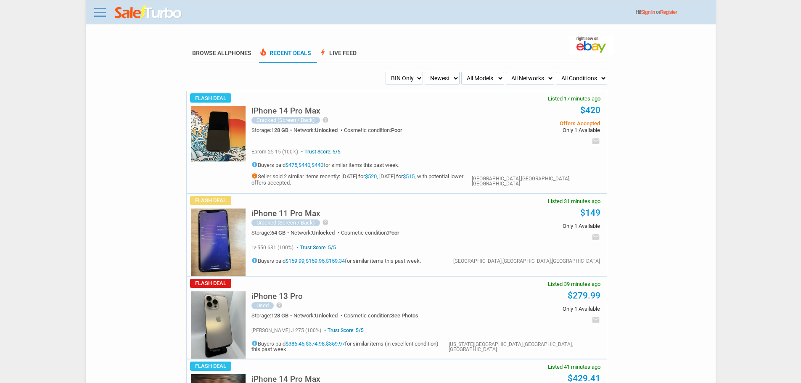
click at [377, 179] on link "$520" at bounding box center [371, 176] width 12 height 6
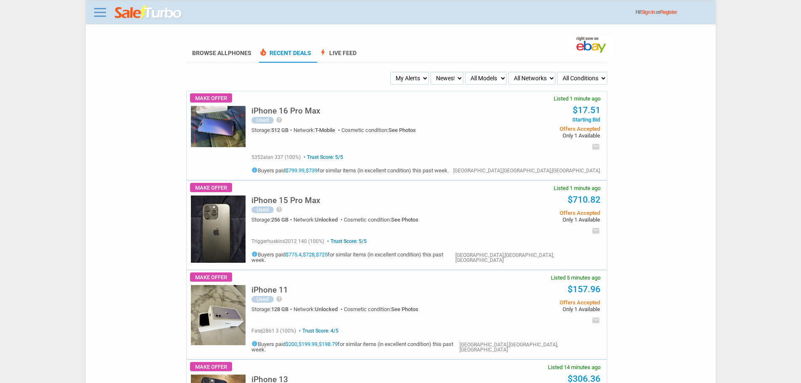
click at [316, 112] on h5 "iPhone 16 Pro Max" at bounding box center [285, 111] width 69 height 8
click at [287, 107] on div "iPhone 16 Pro Max Used help PRISTINE CONDITION screen protector and case always…" at bounding box center [361, 124] width 221 height 49
click at [285, 115] on h5 "iPhone 16 Pro Max" at bounding box center [285, 111] width 69 height 8
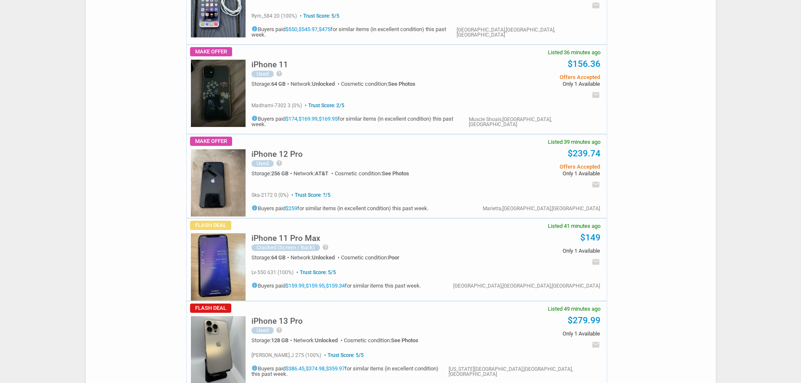
scroll to position [588, 0]
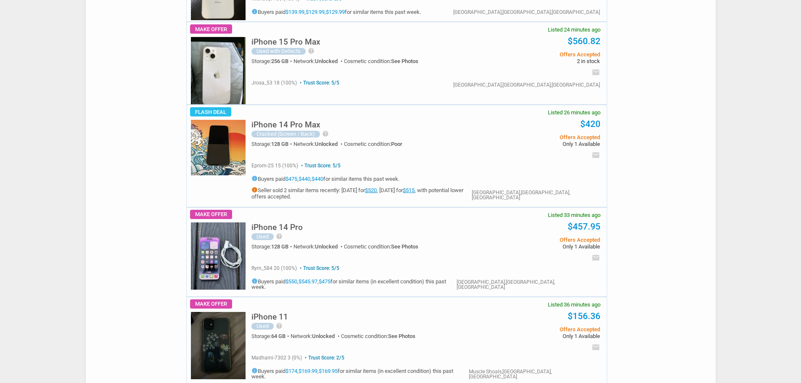
click at [243, 54] on div "iPhone 15 Pro Max Used with Defects help Amazon for 850 the screen needs to be …" at bounding box center [423, 63] width 365 height 82
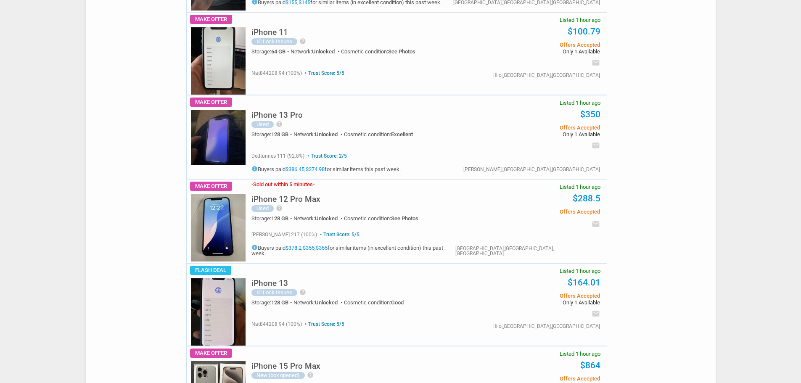
scroll to position [1807, 0]
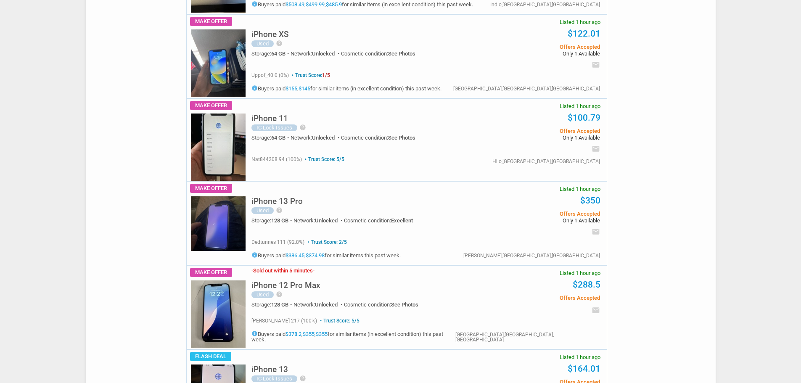
drag, startPoint x: 239, startPoint y: 274, endPoint x: 143, endPoint y: -51, distance: 339.1
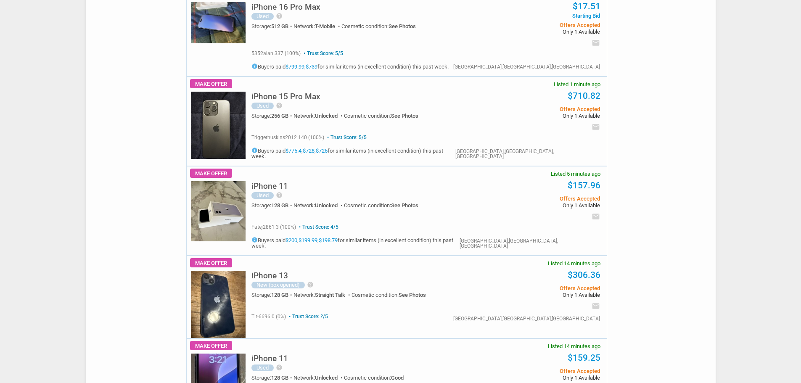
scroll to position [0, 0]
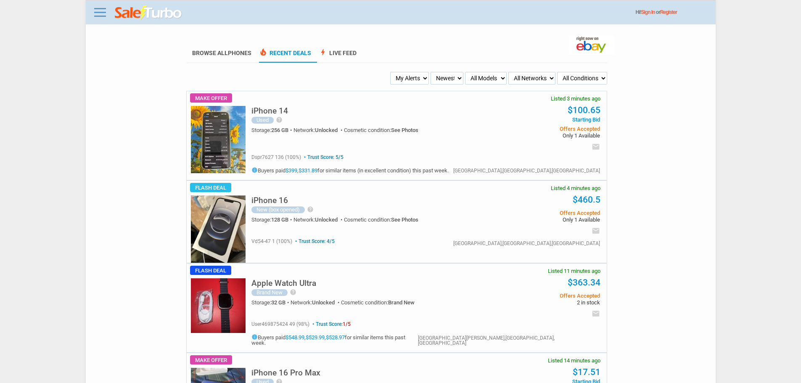
drag, startPoint x: 268, startPoint y: 261, endPoint x: 264, endPoint y: 163, distance: 97.2
drag, startPoint x: 264, startPoint y: 163, endPoint x: 221, endPoint y: 156, distance: 42.6
click at [221, 156] on img at bounding box center [218, 139] width 55 height 67
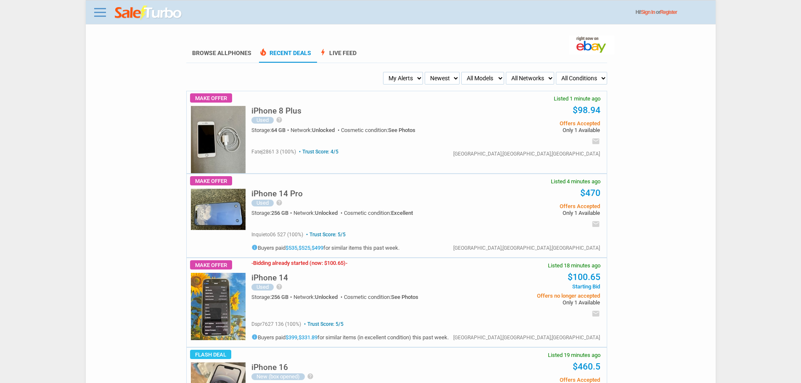
click at [402, 83] on select "My Alerts All Deals BIN Only w/ Offers Only" at bounding box center [403, 78] width 40 height 13
select select "flash_bin"
click at [385, 72] on select "My Alerts All Deals BIN Only w/ Offers Only" at bounding box center [403, 78] width 40 height 13
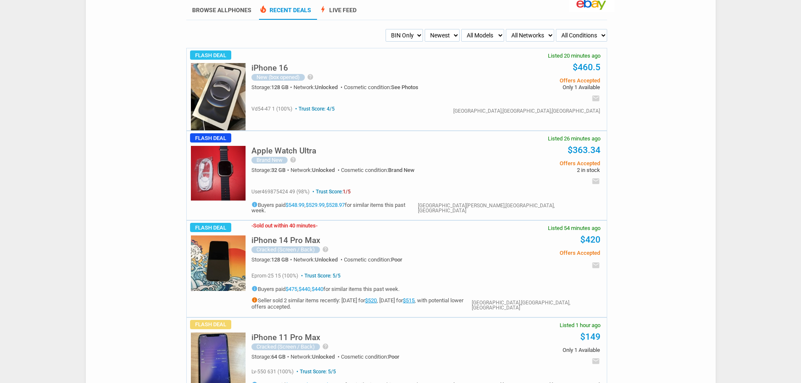
scroll to position [42, 0]
click at [254, 69] on h5 "iPhone 16" at bounding box center [269, 69] width 37 height 8
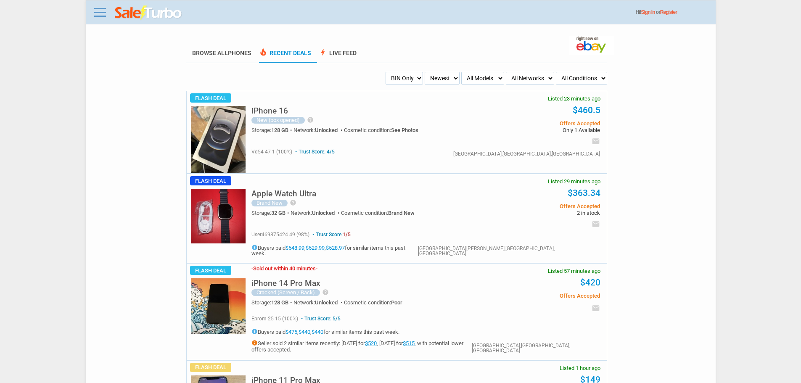
scroll to position [42, 0]
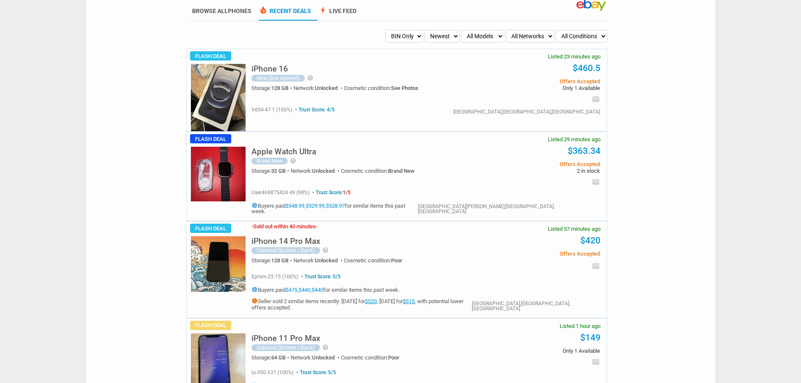
click at [408, 34] on select "My Alerts All Deals BIN Only w/ Offers Only" at bounding box center [403, 36] width 37 height 13
select select "flash_offers"
click at [385, 30] on select "My Alerts All Deals BIN Only w/ Offers Only" at bounding box center [403, 36] width 37 height 13
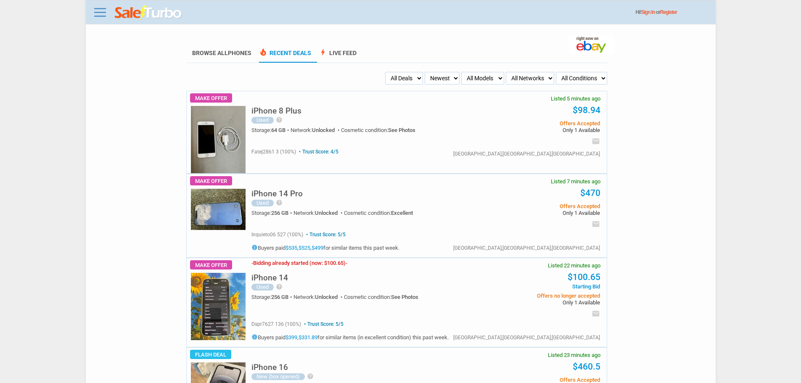
click at [406, 82] on select "My Alerts All Deals BIN Only w/ Offers Only" at bounding box center [404, 78] width 38 height 13
select select "sent"
click at [385, 72] on select "My Alerts All Deals BIN Only w/ Offers Only" at bounding box center [404, 78] width 38 height 13
click at [410, 84] on select "My Alerts All Deals BIN Only w/ Offers Only" at bounding box center [403, 78] width 40 height 13
select select "all_deals"
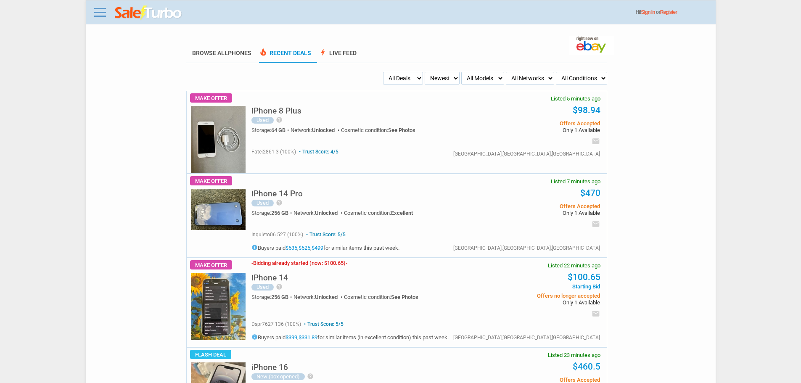
click at [385, 72] on select "My Alerts All Deals BIN Only w/ Offers Only" at bounding box center [403, 78] width 40 height 13
drag, startPoint x: 411, startPoint y: 79, endPoint x: 410, endPoint y: 84, distance: 5.2
click at [411, 79] on select "My Alerts All Deals BIN Only w/ Offers Only" at bounding box center [404, 78] width 38 height 13
click at [385, 72] on select "My Alerts All Deals BIN Only w/ Offers Only" at bounding box center [404, 78] width 38 height 13
drag, startPoint x: 412, startPoint y: 72, endPoint x: 411, endPoint y: 77, distance: 5.2
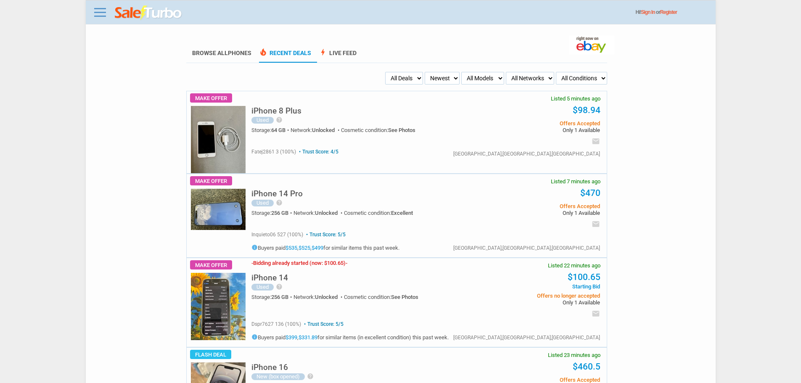
select select "flash_bin"
click at [385, 72] on select "My Alerts All Deals BIN Only w/ Offers Only" at bounding box center [404, 78] width 38 height 13
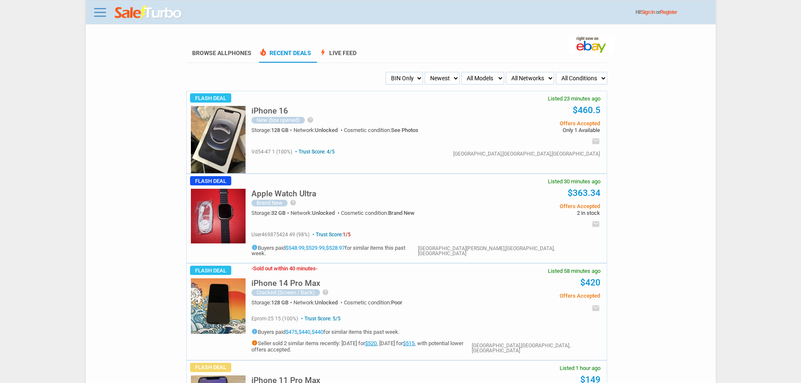
click at [412, 83] on select "My Alerts All Deals BIN Only w/ Offers Only" at bounding box center [403, 78] width 37 height 13
select select "flash_offers"
click at [385, 72] on select "My Alerts All Deals BIN Only w/ Offers Only" at bounding box center [403, 78] width 37 height 13
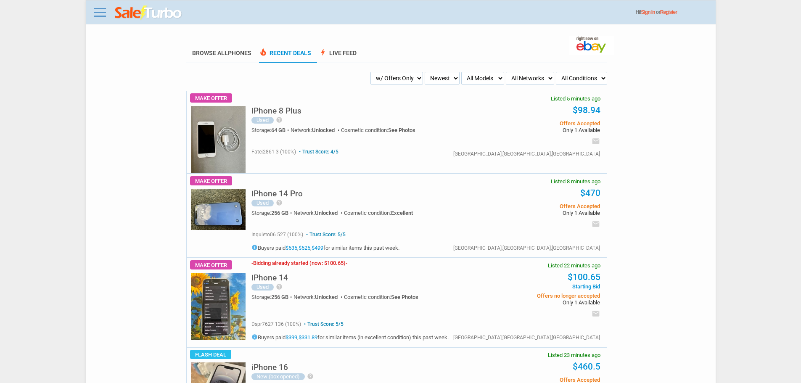
click at [406, 75] on select "My Alerts All Deals BIN Only w/ Offers Only" at bounding box center [396, 78] width 53 height 13
select select "flash_bin"
click at [385, 72] on select "My Alerts All Deals BIN Only w/ Offers Only" at bounding box center [396, 78] width 53 height 13
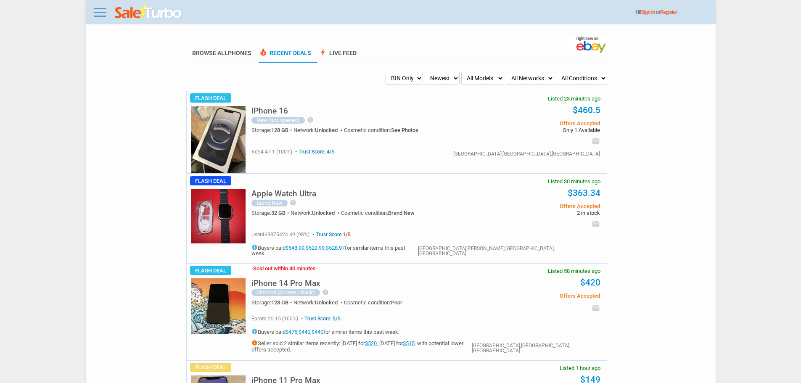
drag, startPoint x: 394, startPoint y: 85, endPoint x: 400, endPoint y: 79, distance: 8.9
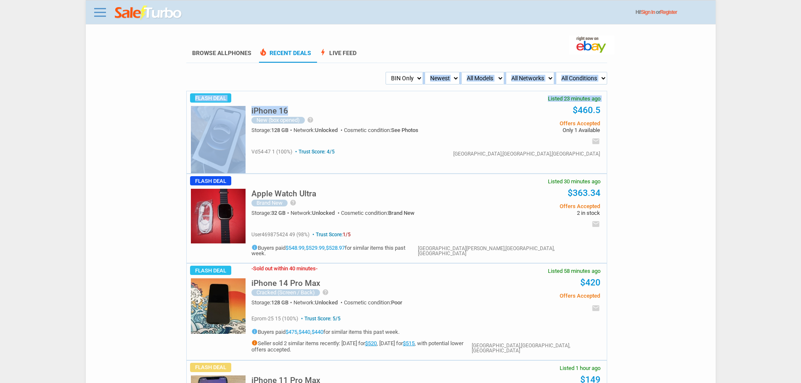
click at [400, 79] on select "My Alerts All Deals BIN Only w/ Offers Only" at bounding box center [403, 78] width 37 height 13
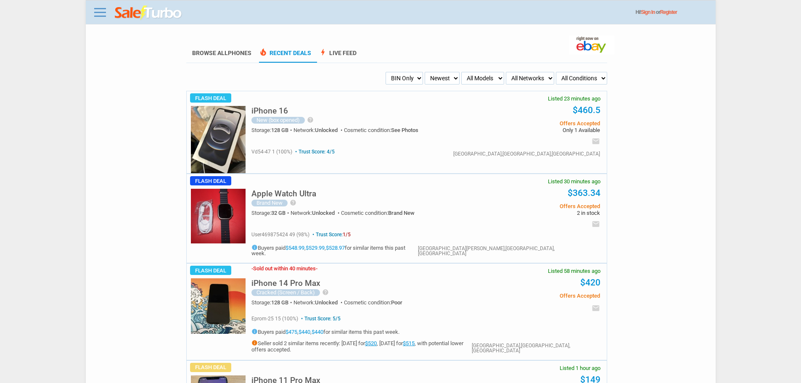
click at [314, 84] on ul "My Alerts All Deals BIN Only w/ Offers Only Newest Oldest Sold Fastest Savvy Bu…" at bounding box center [396, 78] width 421 height 13
drag, startPoint x: 399, startPoint y: 80, endPoint x: 395, endPoint y: 84, distance: 5.9
click at [399, 81] on select "My Alerts All Deals BIN Only w/ Offers Only" at bounding box center [403, 78] width 37 height 13
select select "flash_offers"
click at [385, 72] on select "My Alerts All Deals BIN Only w/ Offers Only" at bounding box center [403, 78] width 37 height 13
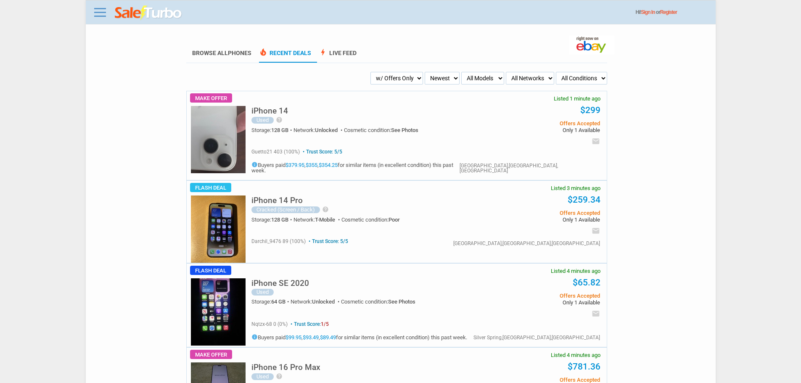
drag, startPoint x: 0, startPoint y: 0, endPoint x: 395, endPoint y: 87, distance: 404.1
click at [390, 79] on select "My Alerts All Deals BIN Only w/ Offers Only" at bounding box center [396, 78] width 53 height 13
select select "flash_bin"
click at [385, 72] on select "My Alerts All Deals BIN Only w/ Offers Only" at bounding box center [396, 78] width 53 height 13
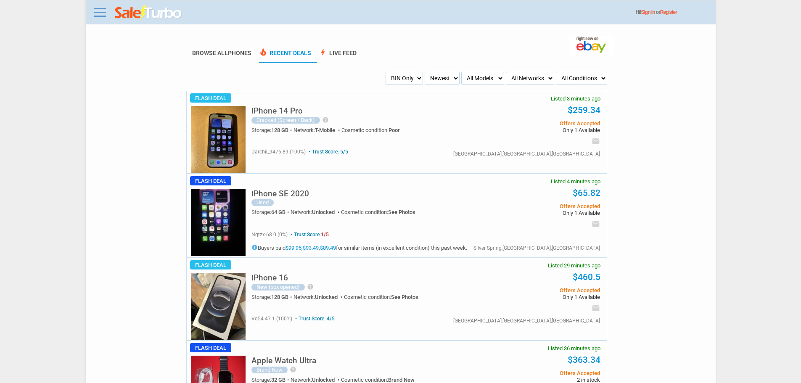
click at [404, 77] on select "My Alerts All Deals BIN Only w/ Offers Only" at bounding box center [403, 78] width 37 height 13
select select "all_deals"
click at [385, 72] on select "My Alerts All Deals BIN Only w/ Offers Only" at bounding box center [403, 78] width 37 height 13
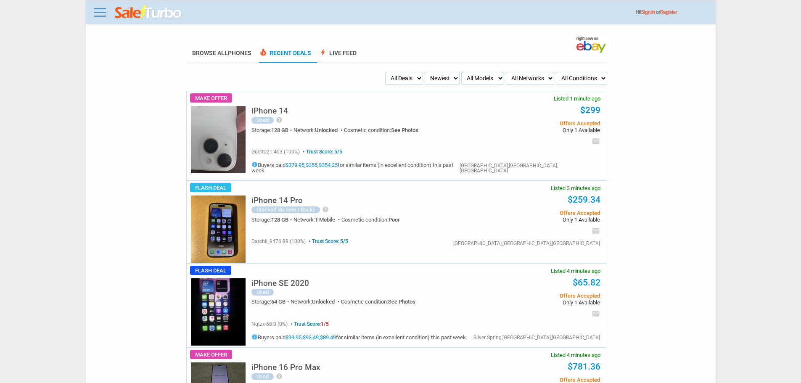
click at [411, 77] on select "My Alerts All Deals BIN Only w/ Offers Only" at bounding box center [404, 78] width 38 height 13
click at [415, 84] on select "My Alerts All Deals BIN Only w/ Offers Only" at bounding box center [404, 78] width 38 height 13
click at [415, 78] on select "My Alerts All Deals BIN Only w/ Offers Only" at bounding box center [404, 78] width 38 height 13
select select "sent"
click at [385, 72] on select "My Alerts All Deals BIN Only w/ Offers Only" at bounding box center [404, 78] width 38 height 13
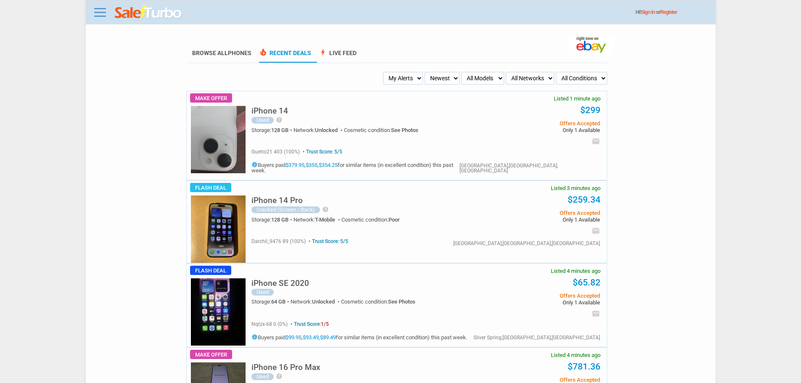
click at [397, 77] on select "My Alerts All Deals BIN Only w/ Offers Only" at bounding box center [403, 78] width 40 height 13
select select "all_deals"
click at [385, 72] on select "My Alerts All Deals BIN Only w/ Offers Only" at bounding box center [403, 78] width 40 height 13
drag, startPoint x: 403, startPoint y: 78, endPoint x: 402, endPoint y: 83, distance: 4.9
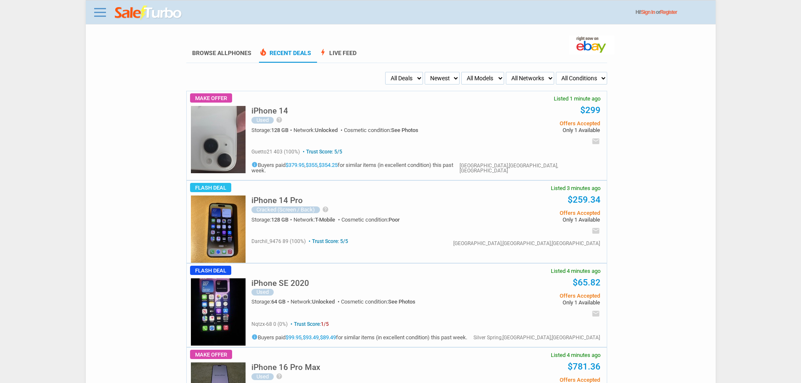
click at [403, 78] on select "My Alerts All Deals BIN Only w/ Offers Only" at bounding box center [404, 78] width 38 height 13
select select "flash_bin"
click at [385, 72] on select "My Alerts All Deals BIN Only w/ Offers Only" at bounding box center [404, 78] width 38 height 13
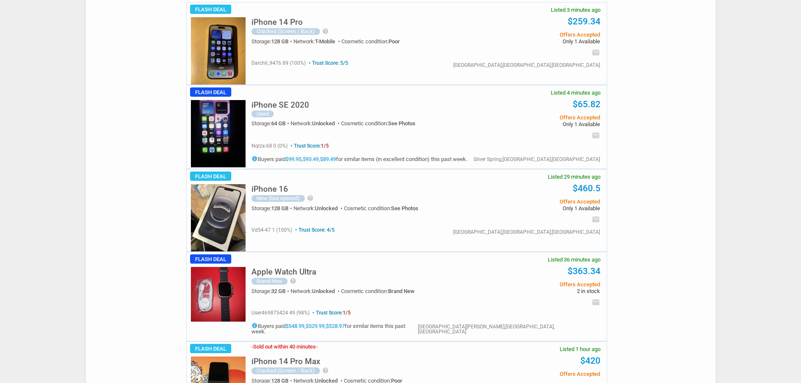
scroll to position [252, 0]
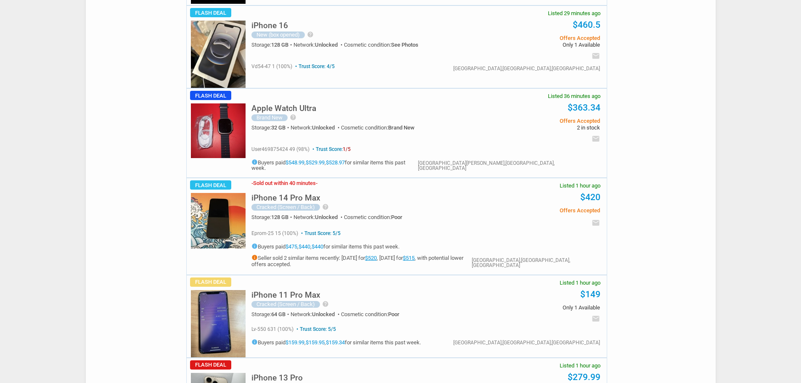
click at [293, 194] on h5 "iPhone 14 Pro Max" at bounding box center [285, 198] width 69 height 8
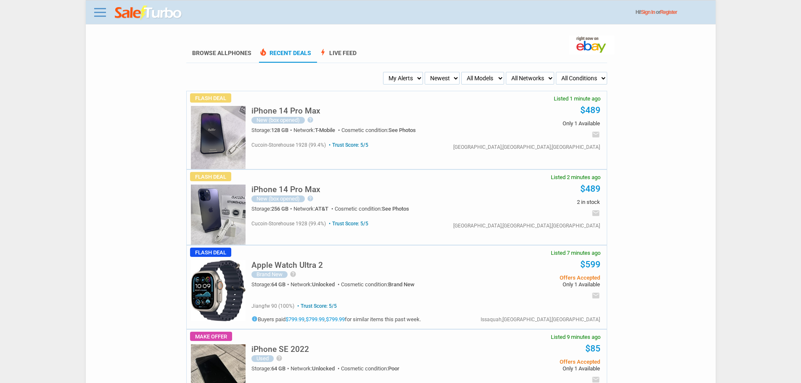
click at [403, 76] on select "My Alerts All Deals BIN Only w/ Offers Only" at bounding box center [403, 78] width 40 height 13
select select "flash_bin"
click at [385, 72] on select "My Alerts All Deals BIN Only w/ Offers Only" at bounding box center [403, 78] width 40 height 13
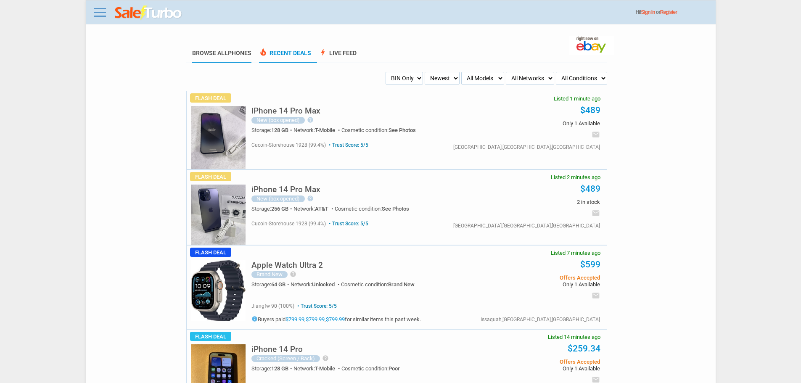
drag, startPoint x: 235, startPoint y: 58, endPoint x: 235, endPoint y: 51, distance: 6.7
click at [232, 57] on li "Browse All Phones" at bounding box center [221, 53] width 71 height 18
click at [235, 51] on span "Phones" at bounding box center [240, 53] width 24 height 7
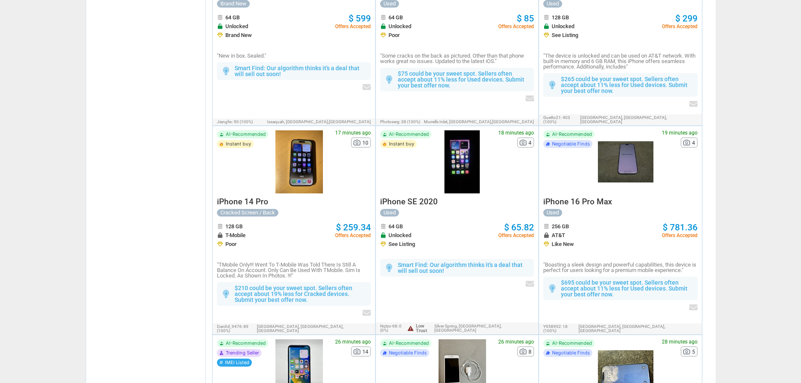
scroll to position [462, 0]
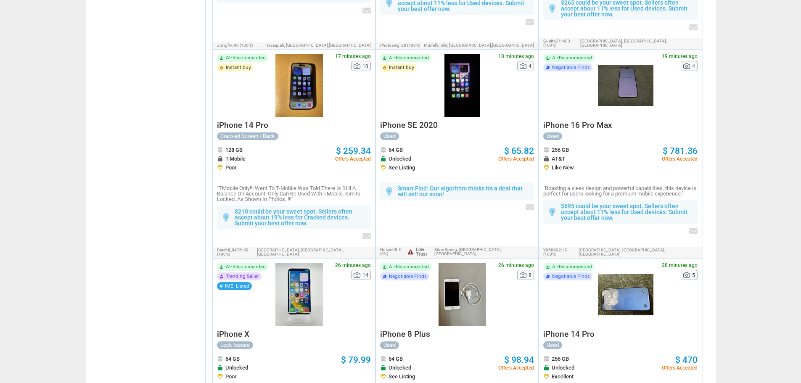
click at [642, 84] on div at bounding box center [625, 85] width 55 height 63
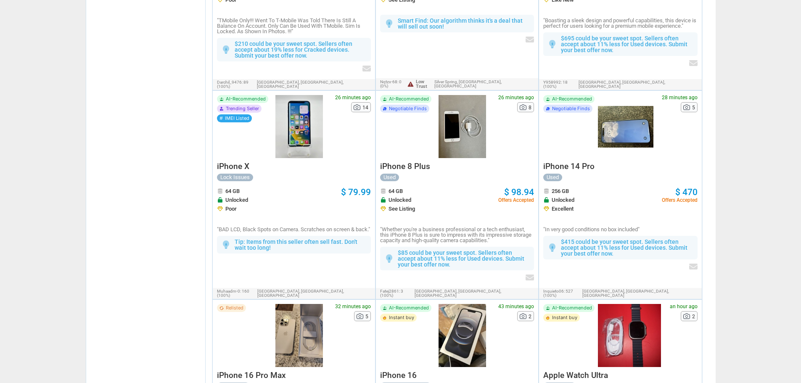
scroll to position [715, 0]
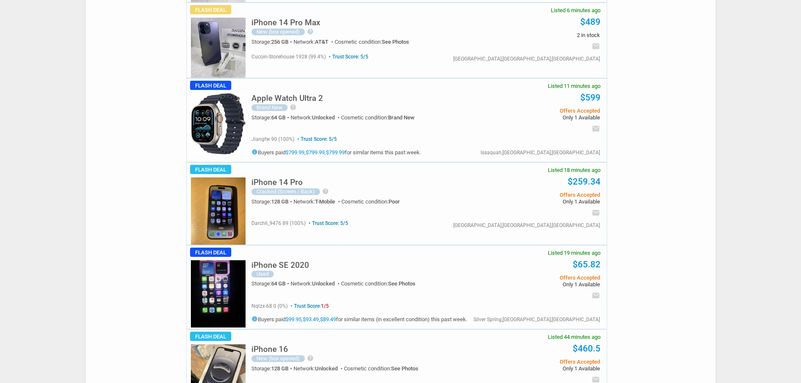
scroll to position [294, 0]
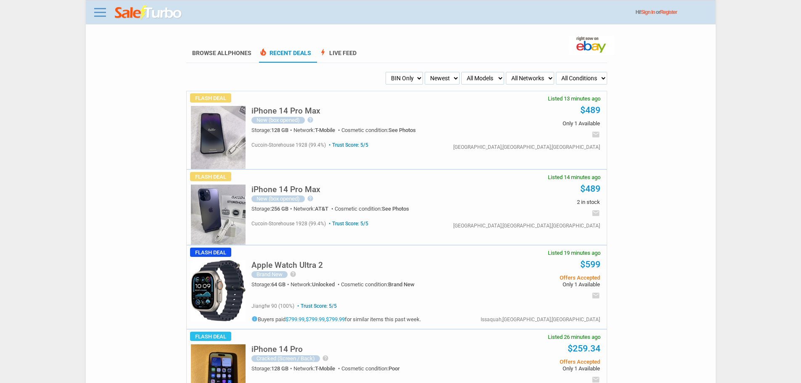
click at [420, 74] on select "My Alerts All Deals BIN Only w/ Offers Only" at bounding box center [403, 78] width 37 height 13
click at [385, 72] on select "My Alerts All Deals BIN Only w/ Offers Only" at bounding box center [403, 78] width 37 height 13
drag, startPoint x: 415, startPoint y: 66, endPoint x: 416, endPoint y: 71, distance: 5.1
drag, startPoint x: 416, startPoint y: 71, endPoint x: 416, endPoint y: 78, distance: 7.1
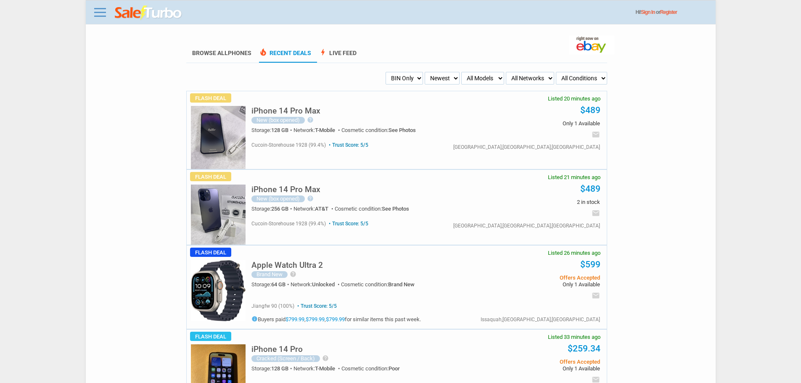
click at [416, 78] on select "My Alerts All Deals BIN Only w/ Offers Only" at bounding box center [403, 78] width 37 height 13
select select "all_deals"
click at [385, 72] on select "My Alerts All Deals BIN Only w/ Offers Only" at bounding box center [403, 78] width 37 height 13
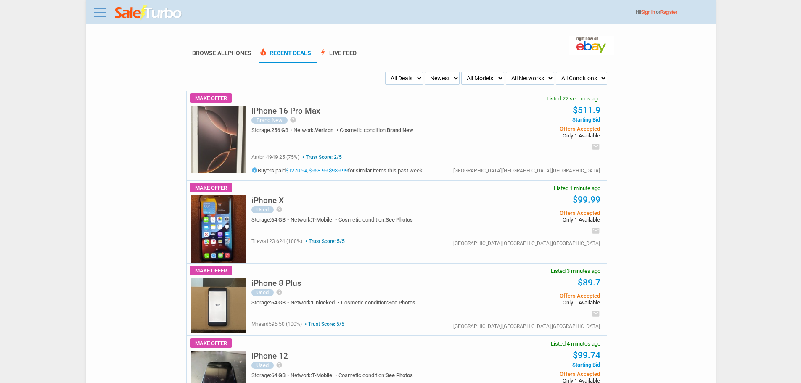
click at [314, 108] on h5 "iPhone 16 Pro Max" at bounding box center [285, 111] width 69 height 8
click at [351, 54] on link "bolt Live Feed" at bounding box center [338, 56] width 38 height 13
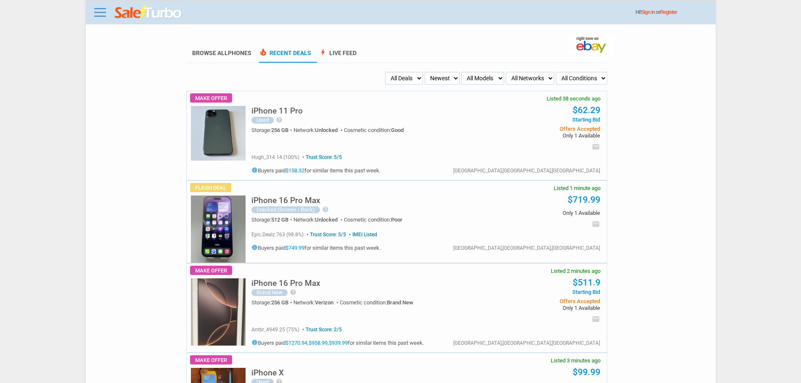
click at [383, 78] on ul "My Alerts All Deals BIN Only w/ Offers Only Newest Oldest Sold Fastest Savvy Bu…" at bounding box center [396, 78] width 421 height 13
click at [397, 81] on select "My Alerts All Deals BIN Only w/ Offers Only" at bounding box center [404, 78] width 38 height 13
select select "flash_bin"
click at [385, 72] on select "My Alerts All Deals BIN Only w/ Offers Only" at bounding box center [404, 78] width 38 height 13
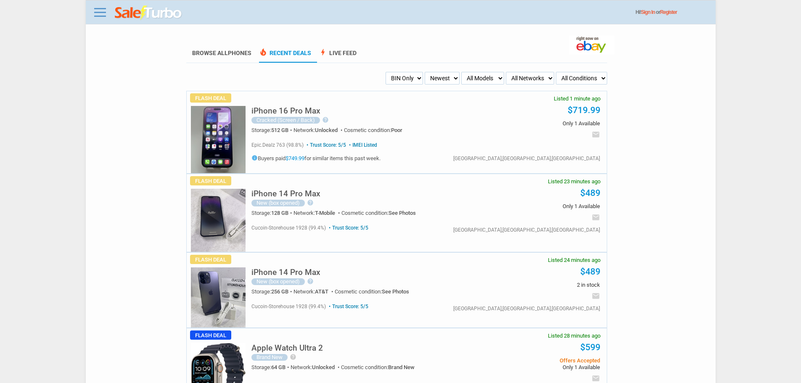
click at [314, 109] on h5 "iPhone 16 Pro Max" at bounding box center [285, 111] width 69 height 8
click at [297, 159] on link "$749.99" at bounding box center [294, 158] width 19 height 6
click at [219, 107] on img at bounding box center [218, 139] width 55 height 67
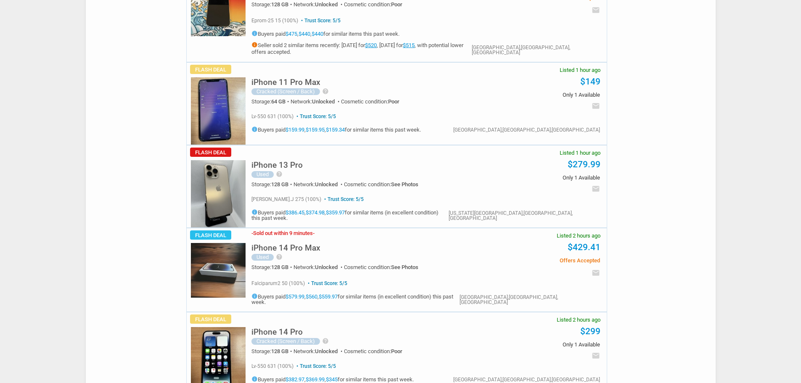
scroll to position [841, 0]
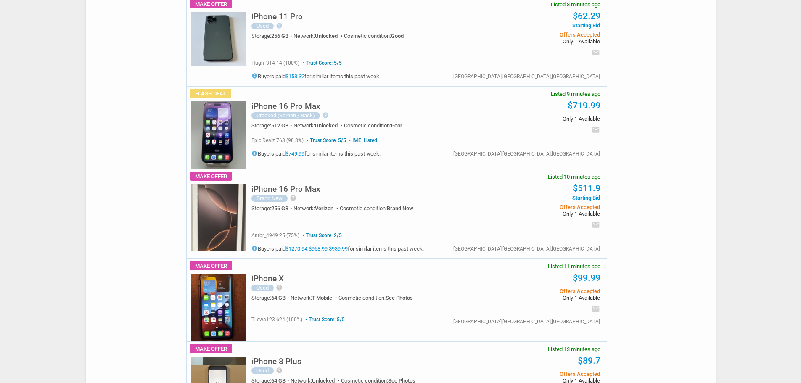
scroll to position [378, 0]
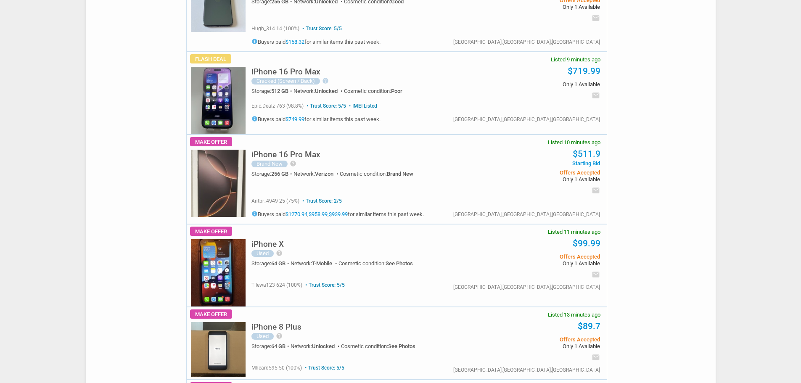
click at [224, 163] on img at bounding box center [218, 183] width 55 height 67
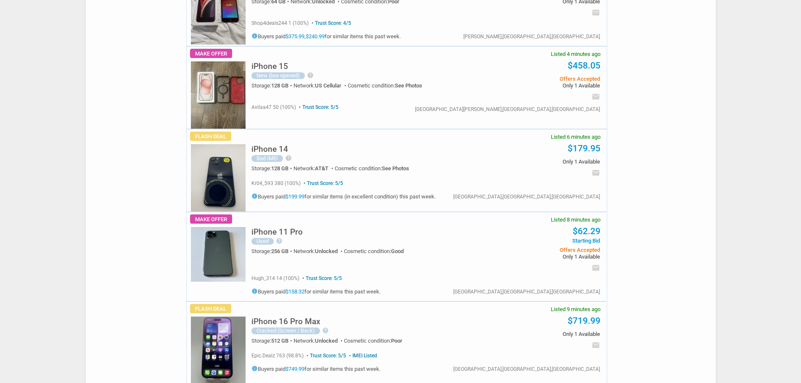
scroll to position [168, 0]
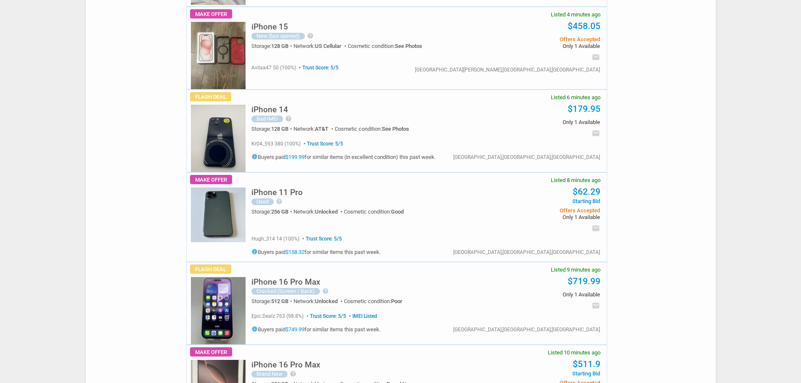
click at [218, 308] on img at bounding box center [218, 310] width 55 height 67
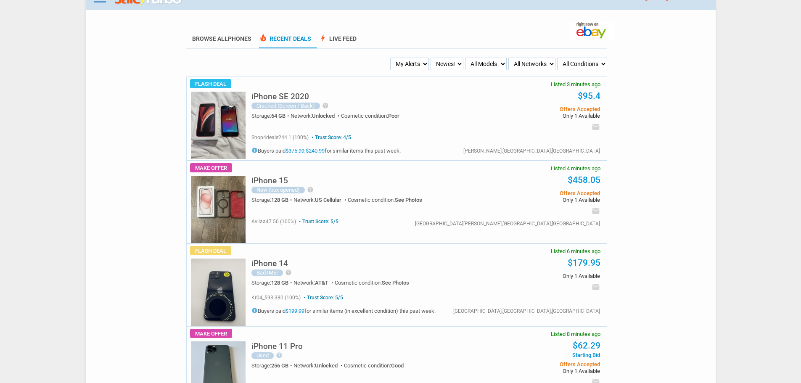
scroll to position [0, 0]
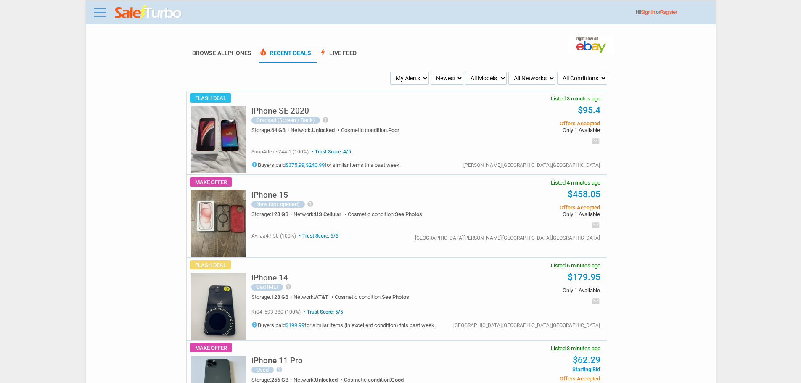
drag, startPoint x: 423, startPoint y: 73, endPoint x: 425, endPoint y: 82, distance: 8.6
click at [423, 73] on select "My Alerts All Deals BIN Only w/ Offers Only" at bounding box center [409, 78] width 39 height 13
select select "flash_bin"
click at [391, 72] on select "My Alerts All Deals BIN Only w/ Offers Only" at bounding box center [409, 78] width 39 height 13
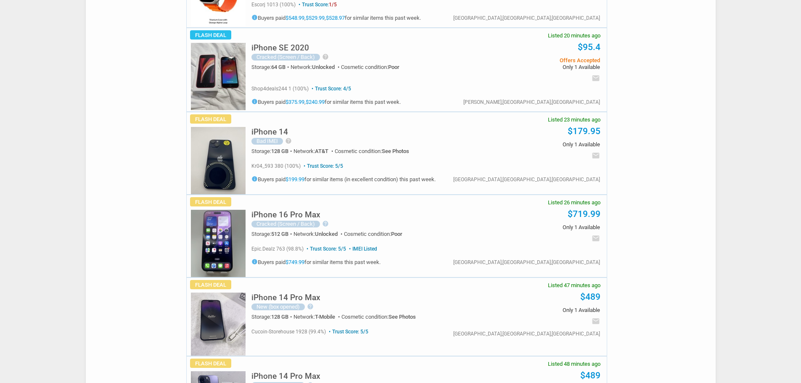
scroll to position [252, 0]
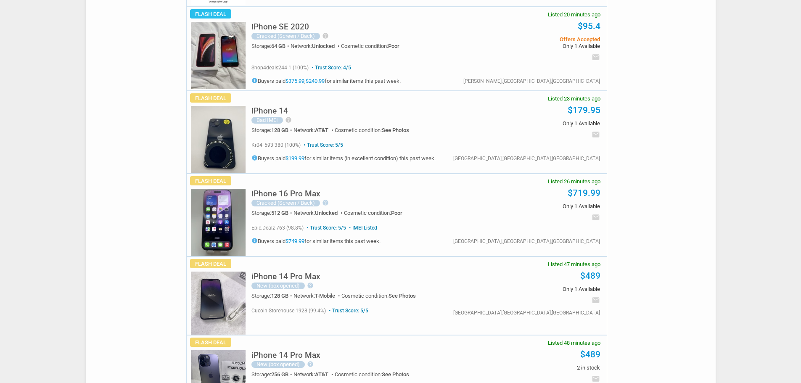
click at [215, 211] on img at bounding box center [218, 222] width 55 height 67
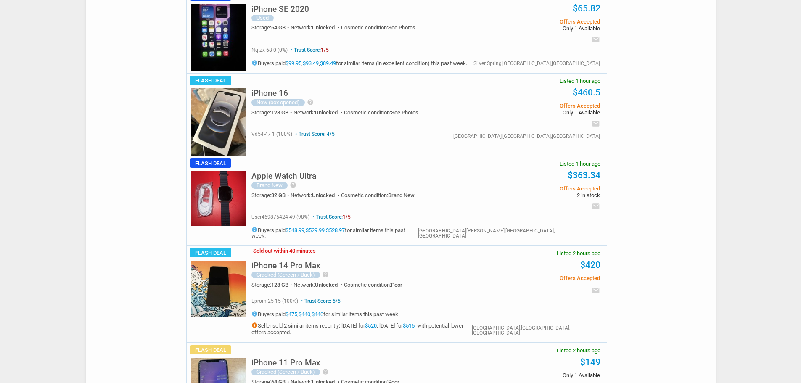
scroll to position [1009, 0]
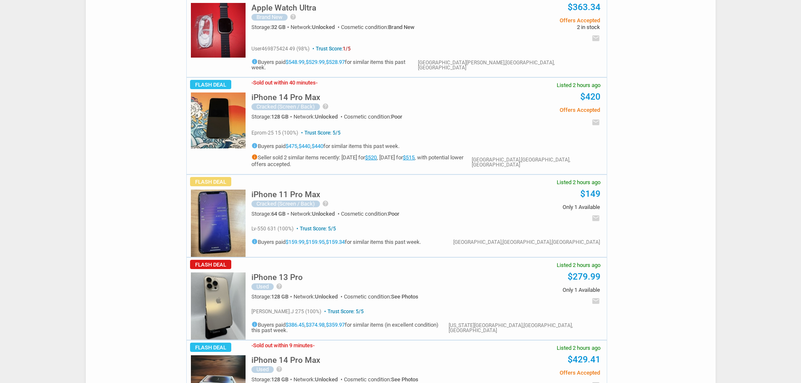
click at [237, 127] on img at bounding box center [218, 119] width 55 height 55
click at [214, 319] on img at bounding box center [218, 305] width 55 height 67
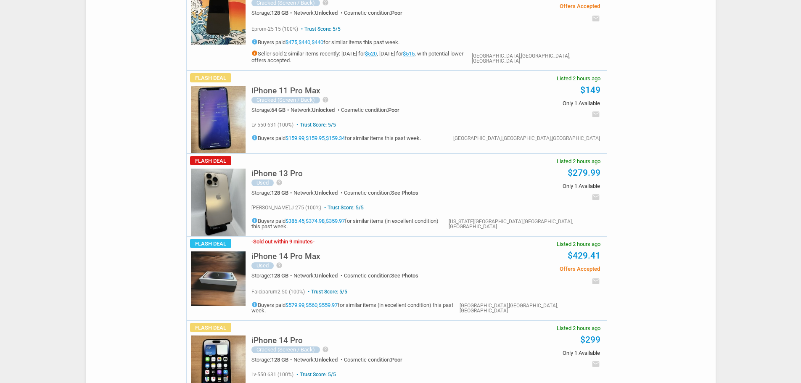
scroll to position [1051, 0]
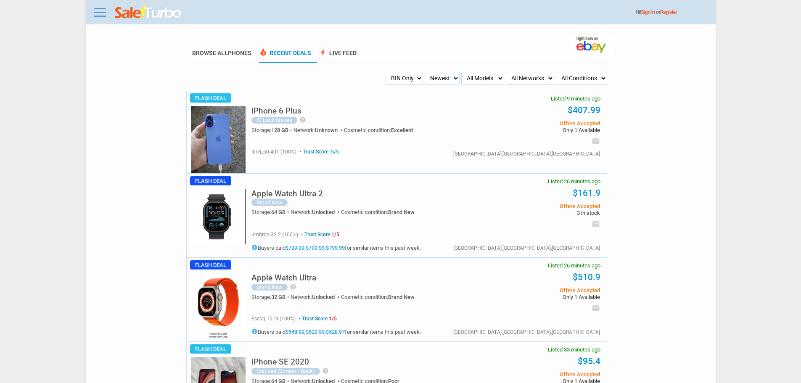
click at [197, 138] on img at bounding box center [218, 139] width 55 height 67
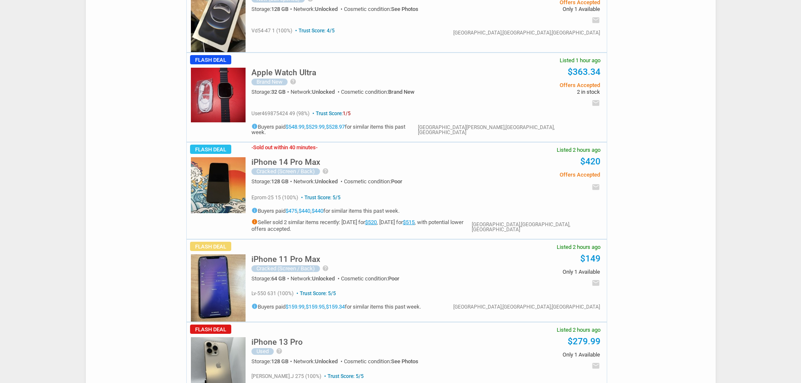
scroll to position [1177, 0]
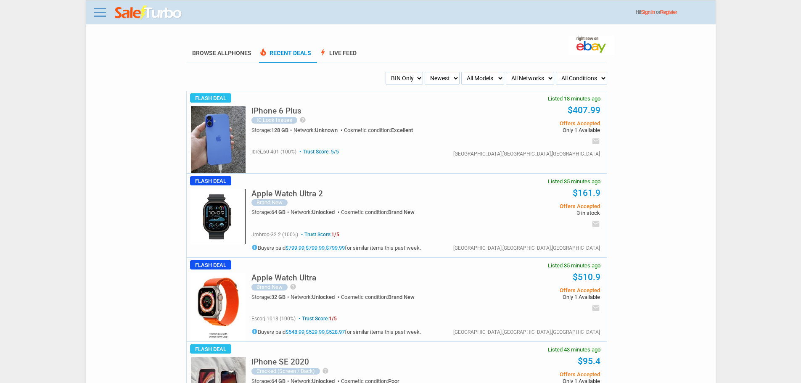
click at [231, 48] on li "Browse All Phones" at bounding box center [221, 53] width 71 height 18
click at [228, 54] on link "Browse All Phones" at bounding box center [221, 56] width 59 height 13
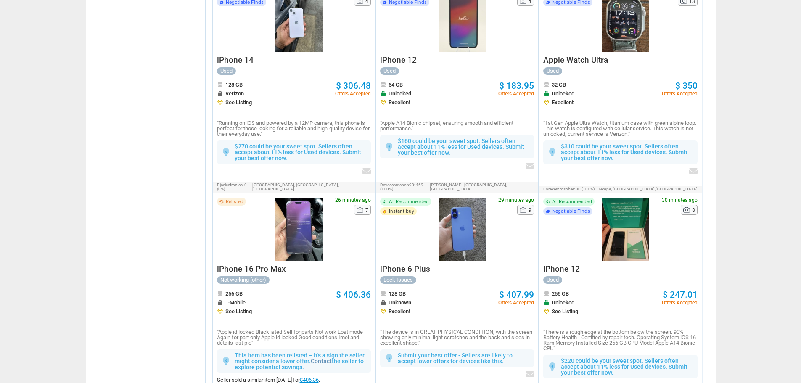
scroll to position [504, 0]
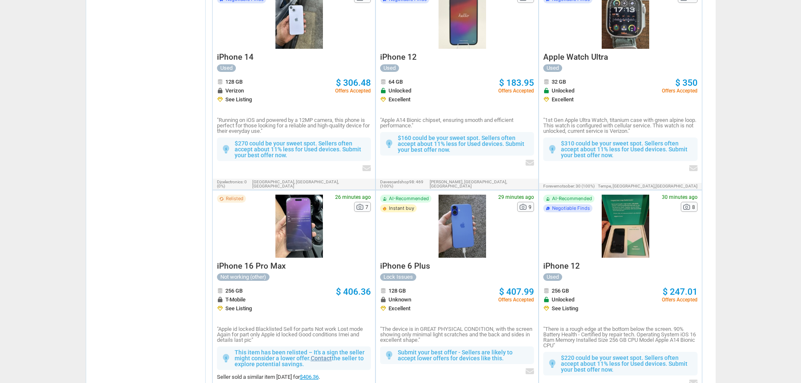
click at [308, 237] on div at bounding box center [299, 226] width 55 height 63
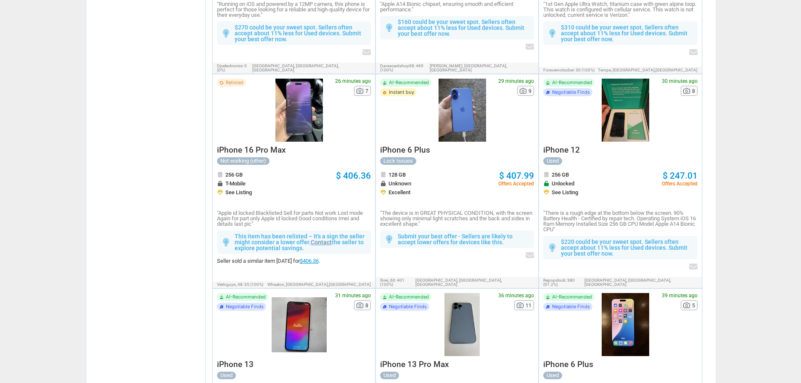
scroll to position [630, 0]
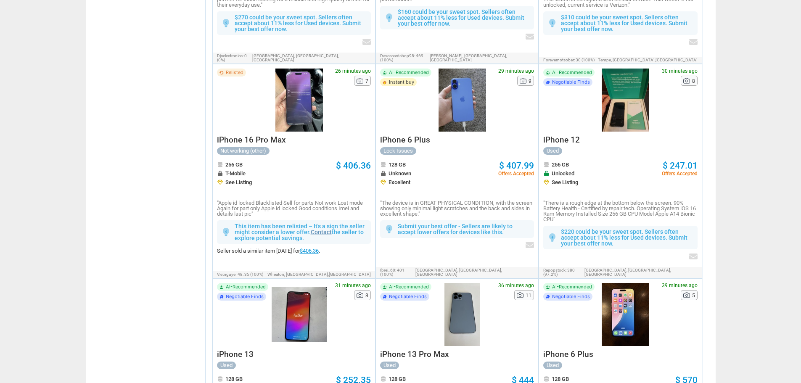
click at [286, 81] on div at bounding box center [299, 100] width 55 height 63
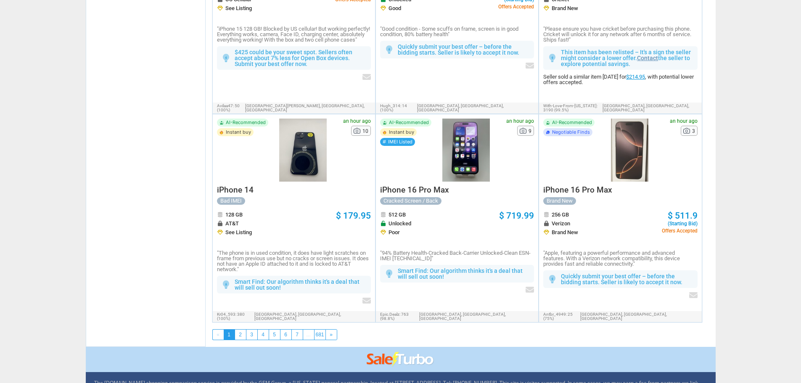
scroll to position [1453, 0]
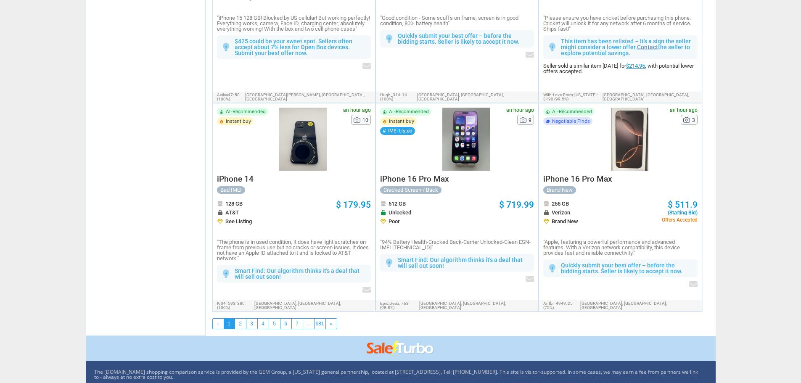
drag, startPoint x: 461, startPoint y: 27, endPoint x: 405, endPoint y: -44, distance: 90.1
drag, startPoint x: 405, startPoint y: -44, endPoint x: 343, endPoint y: 234, distance: 284.8
click at [341, 239] on p ""The phone is in used condition, it does have light scratches on frame from pre…" at bounding box center [294, 250] width 154 height 22
click at [457, 108] on div at bounding box center [466, 139] width 63 height 63
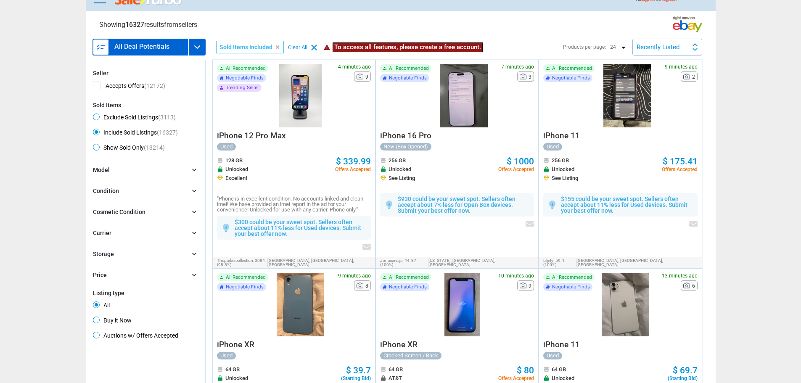
scroll to position [0, 0]
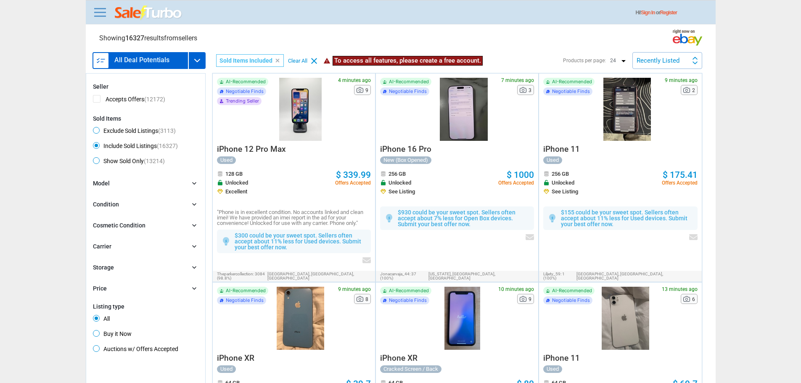
click at [146, 8] on img at bounding box center [149, 12] width 68 height 15
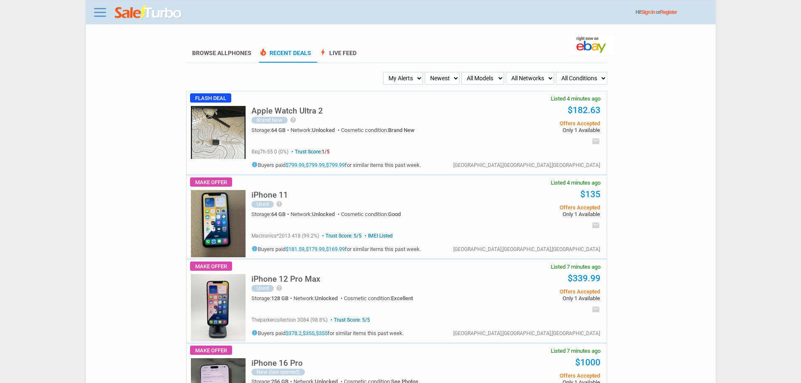
click at [414, 78] on select "My Alerts All Deals BIN Only w/ Offers Only" at bounding box center [403, 78] width 40 height 13
select select "flash_bin"
click at [385, 72] on select "My Alerts All Deals BIN Only w/ Offers Only" at bounding box center [403, 78] width 40 height 13
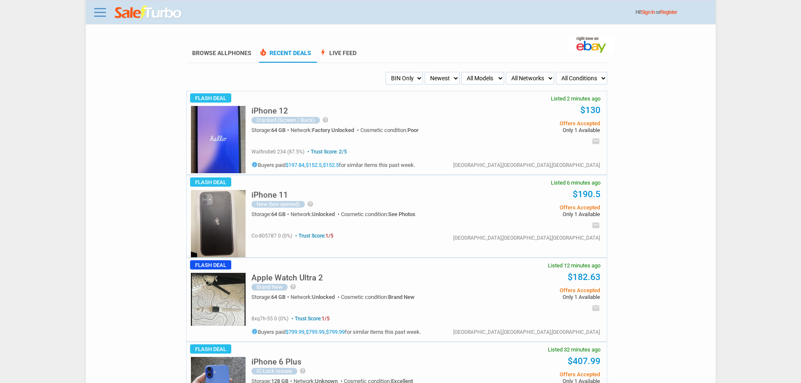
click at [240, 130] on img at bounding box center [218, 139] width 55 height 67
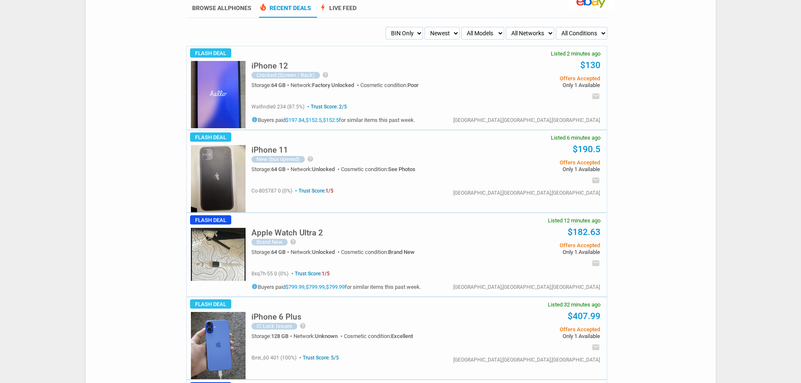
scroll to position [42, 0]
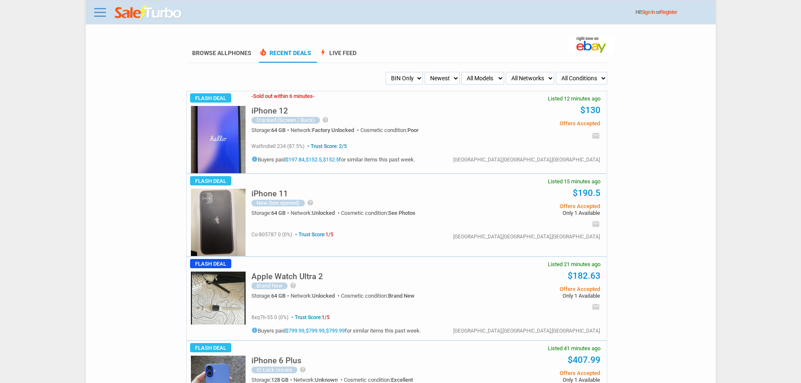
scroll to position [42, 0]
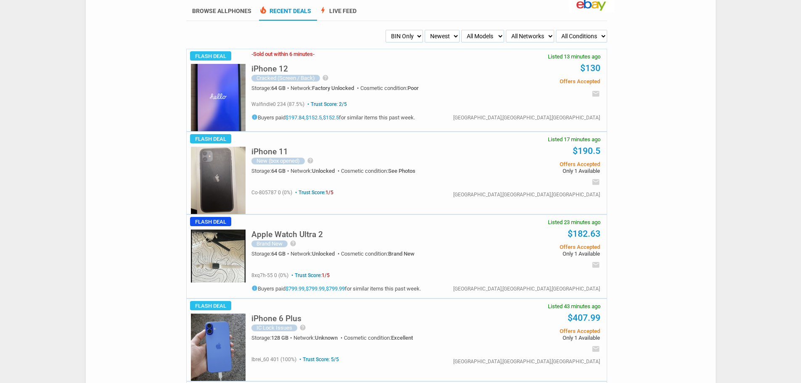
click at [413, 33] on select "My Alerts All Deals BIN Only w/ Offers Only" at bounding box center [403, 36] width 37 height 13
select select "sent"
click at [385, 30] on select "My Alerts All Deals BIN Only w/ Offers Only" at bounding box center [403, 36] width 37 height 13
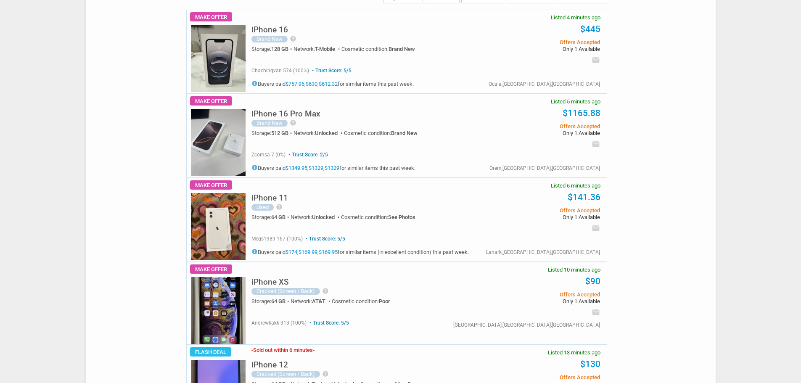
scroll to position [84, 0]
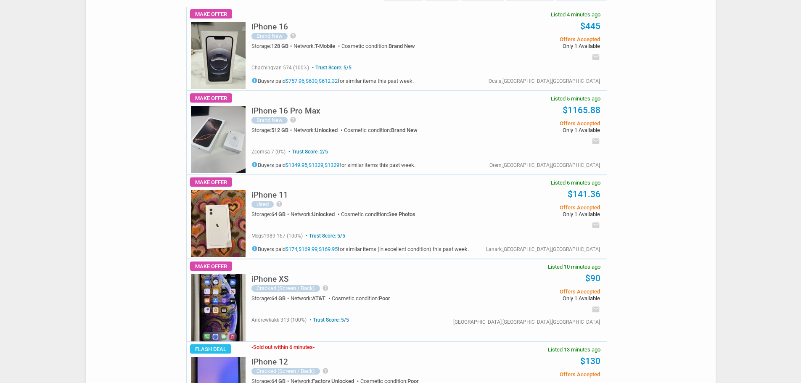
click at [233, 156] on img at bounding box center [218, 139] width 55 height 67
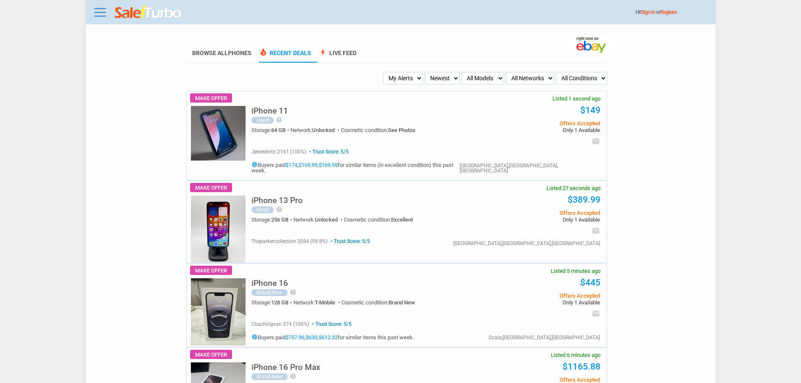
click at [398, 79] on select "My Alerts All Deals BIN Only w/ Offers Only" at bounding box center [403, 78] width 40 height 13
select select "flash_bin"
click at [385, 72] on select "My Alerts All Deals BIN Only w/ Offers Only" at bounding box center [403, 78] width 40 height 13
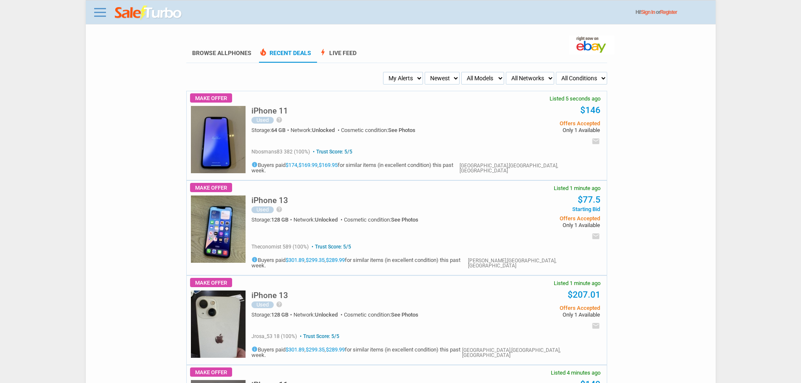
click at [405, 78] on select "My Alerts All Deals BIN Only w/ Offers Only" at bounding box center [403, 78] width 40 height 13
click at [408, 84] on select "My Alerts All Deals BIN Only w/ Offers Only" at bounding box center [403, 78] width 40 height 13
select select "flash_bin"
click at [385, 72] on select "My Alerts All Deals BIN Only w/ Offers Only" at bounding box center [403, 78] width 40 height 13
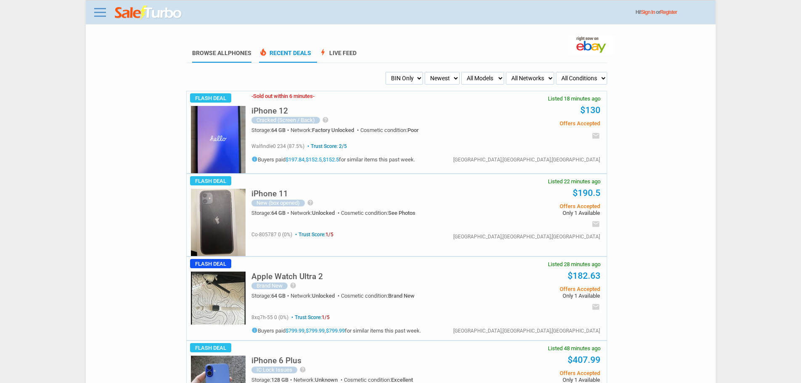
click at [227, 59] on link "Browse All Phones" at bounding box center [221, 56] width 59 height 13
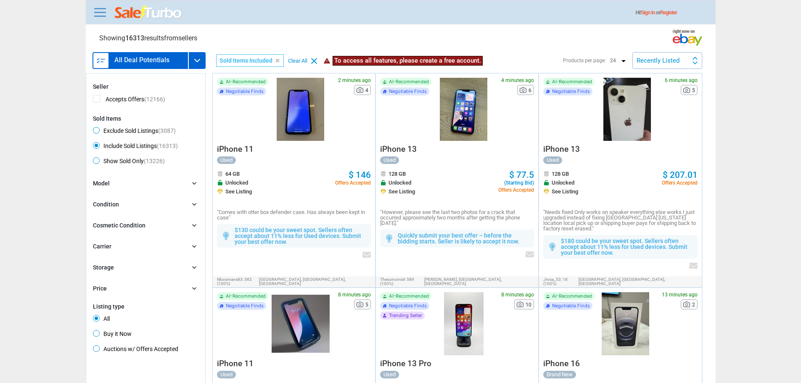
click at [147, 16] on img at bounding box center [149, 12] width 68 height 15
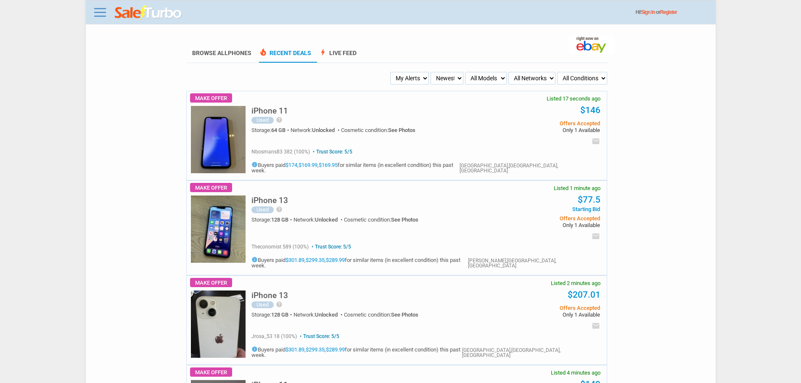
click at [415, 75] on select "My Alerts All Deals BIN Only w/ Offers Only" at bounding box center [409, 78] width 39 height 13
click at [390, 72] on select "My Alerts All Deals BIN Only w/ Offers Only" at bounding box center [409, 78] width 39 height 13
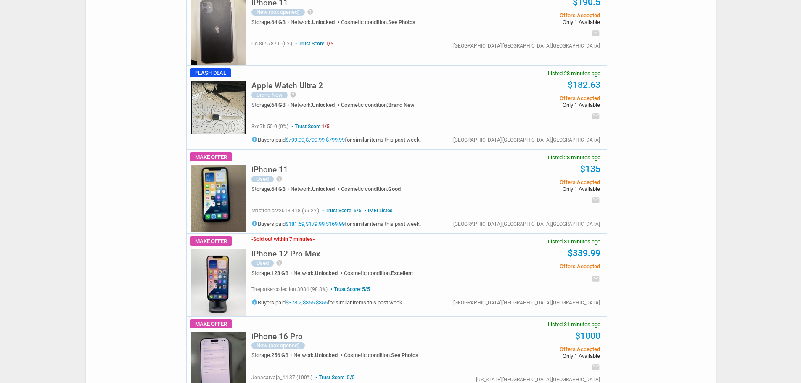
scroll to position [1177, 0]
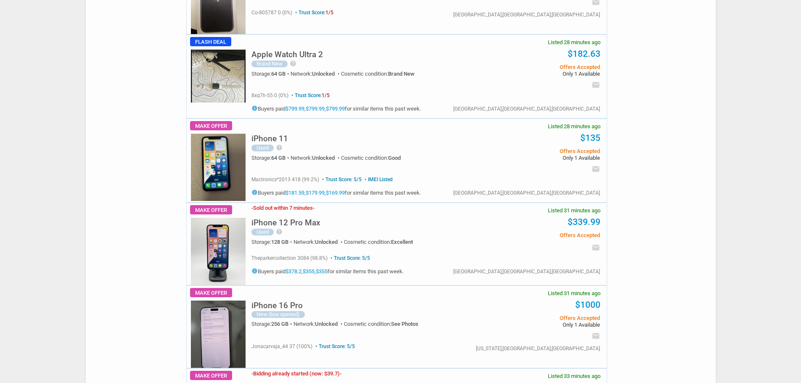
click at [288, 301] on h5 "iPhone 16 Pro" at bounding box center [276, 305] width 51 height 8
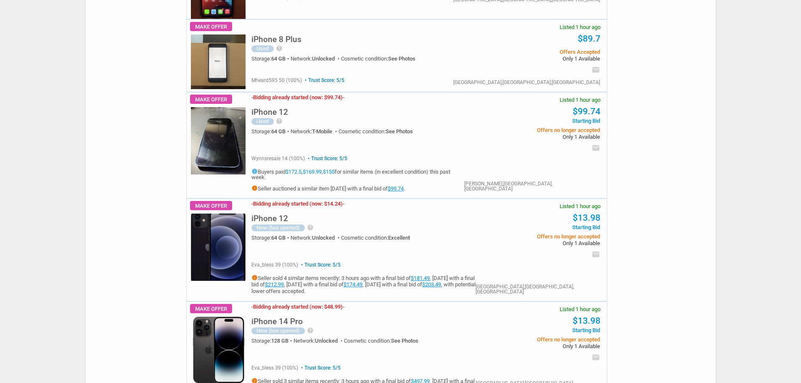
scroll to position [3278, 0]
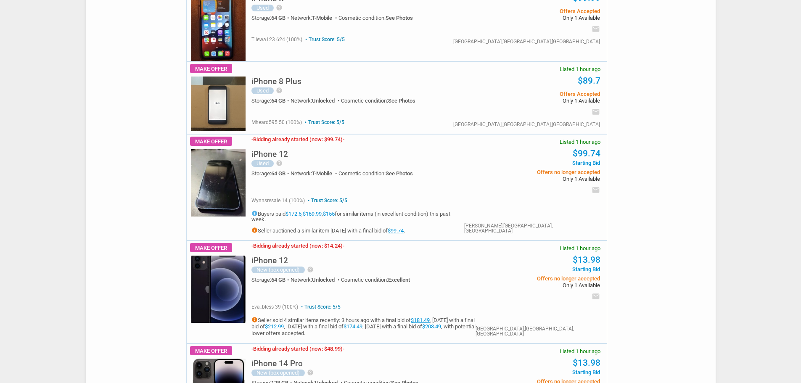
drag, startPoint x: 275, startPoint y: 249, endPoint x: 177, endPoint y: 103, distance: 175.8
drag, startPoint x: 177, startPoint y: 103, endPoint x: 140, endPoint y: 28, distance: 83.3
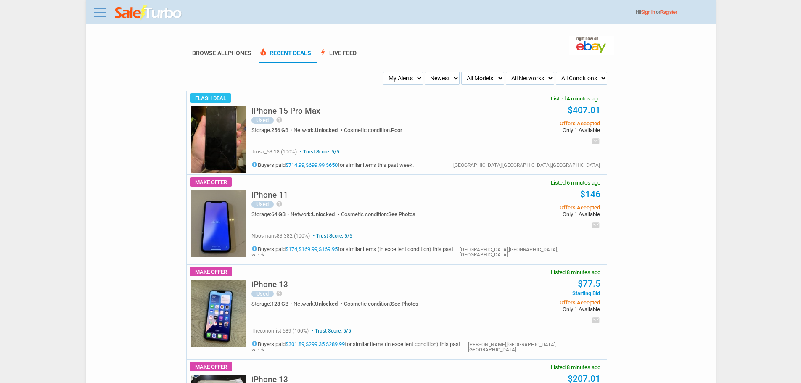
click at [305, 110] on h5 "iPhone 15 Pro Max" at bounding box center [285, 111] width 69 height 8
click at [297, 166] on link "$714.99" at bounding box center [294, 165] width 19 height 6
click at [404, 76] on select "My Alerts All Deals BIN Only w/ Offers Only" at bounding box center [403, 78] width 40 height 13
click at [492, 79] on select "All Models Apple Watch Ultra 2 Apple Watch Ultra iPhone 16 Pro Max iPhone 16 Pr…" at bounding box center [482, 78] width 43 height 13
select select "iPhone 15 Pro Max"
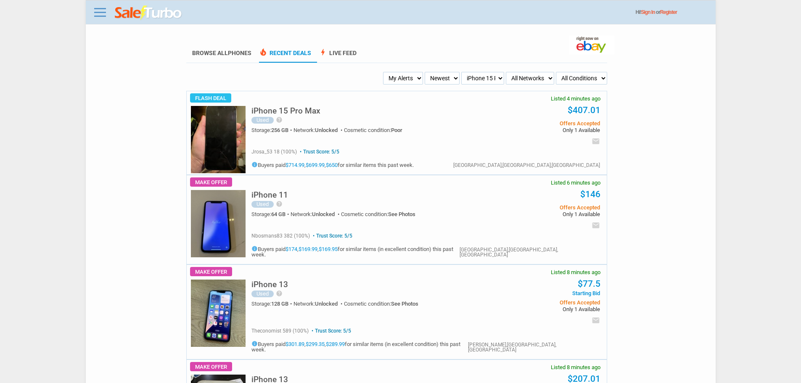
click at [461, 72] on select "All Models Apple Watch Ultra 2 Apple Watch Ultra iPhone 16 Pro Max iPhone 16 Pr…" at bounding box center [482, 78] width 43 height 13
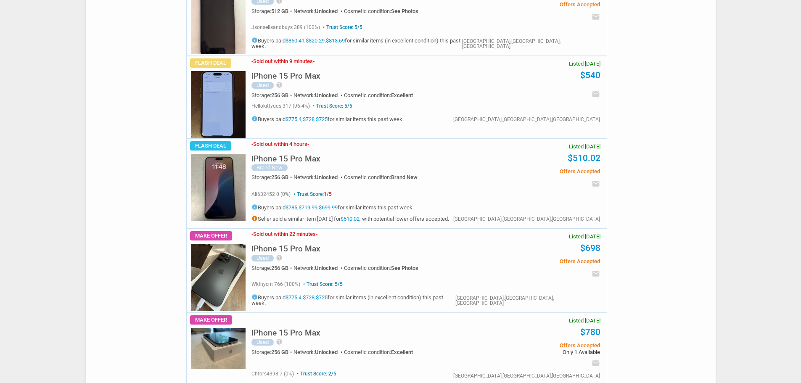
scroll to position [3825, 0]
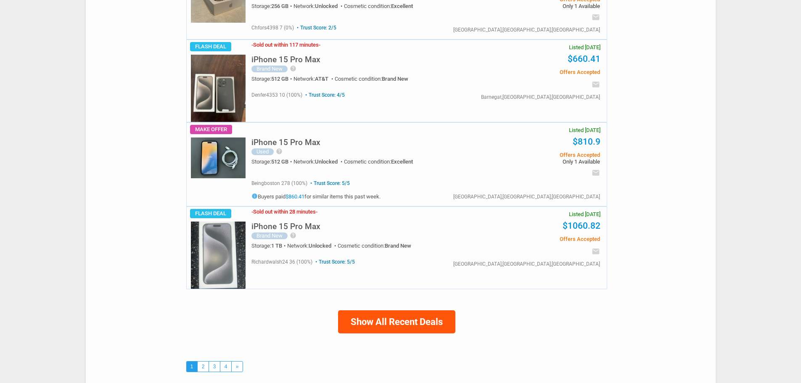
drag, startPoint x: 398, startPoint y: 262, endPoint x: 393, endPoint y: 274, distance: 13.2
click at [392, 310] on button "Show All Recent Deals" at bounding box center [396, 321] width 117 height 23
select select "all_deals"
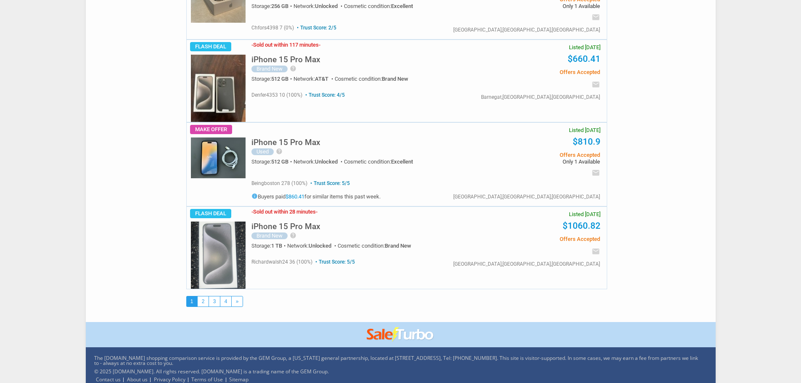
scroll to position [3958, 0]
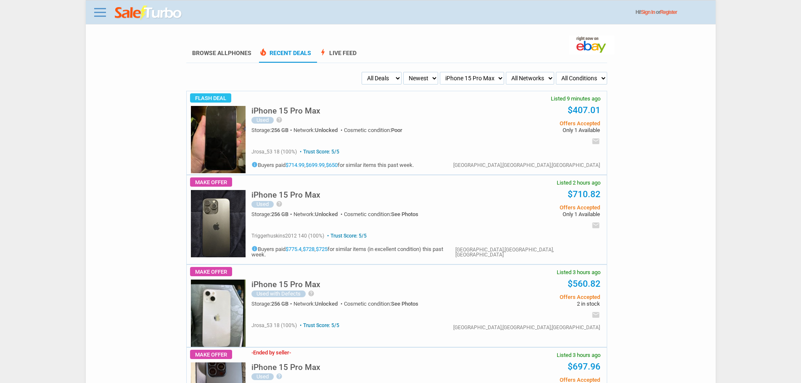
select select "all_deals"
click at [423, 76] on select "Newest Oldest Sold Fastest Savvy Buyers Price (Low - High) Price (High - Low)" at bounding box center [420, 78] width 35 height 13
drag, startPoint x: 441, startPoint y: 77, endPoint x: 457, endPoint y: 78, distance: 16.0
click at [441, 77] on select "All Models Apple Watch Ultra 2 Apple Watch Ultra iPhone 16 Pro Max iPhone 16 Pr…" at bounding box center [472, 78] width 64 height 13
click at [467, 80] on select "All Models Apple Watch Ultra 2 Apple Watch Ultra iPhone 16 Pro Max iPhone 16 Pr…" at bounding box center [472, 78] width 64 height 13
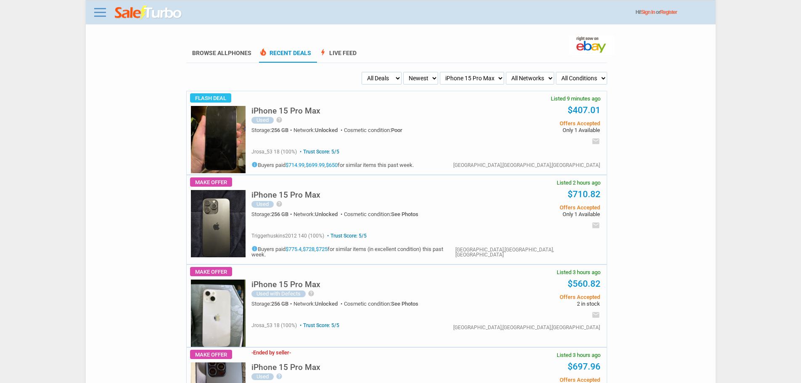
click at [468, 82] on select "All Models Apple Watch Ultra 2 Apple Watch Ultra iPhone 16 Pro Max iPhone 16 Pr…" at bounding box center [472, 78] width 64 height 13
select select "all"
click at [461, 72] on select "All Models Apple Watch Ultra 2 Apple Watch Ultra iPhone 16 Pro Max iPhone 16 Pr…" at bounding box center [472, 78] width 64 height 13
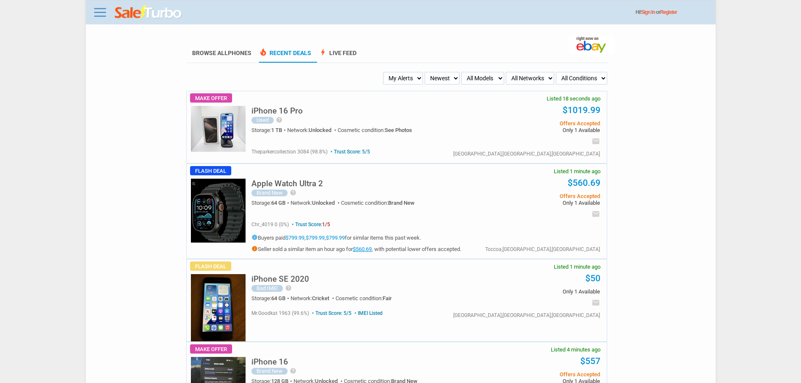
drag, startPoint x: 410, startPoint y: 76, endPoint x: 432, endPoint y: 79, distance: 22.0
click at [410, 76] on select "My Alerts All Deals BIN Only w/ Offers Only" at bounding box center [403, 78] width 40 height 13
select select "flash_bin"
click at [385, 72] on select "My Alerts All Deals BIN Only w/ Offers Only" at bounding box center [403, 78] width 40 height 13
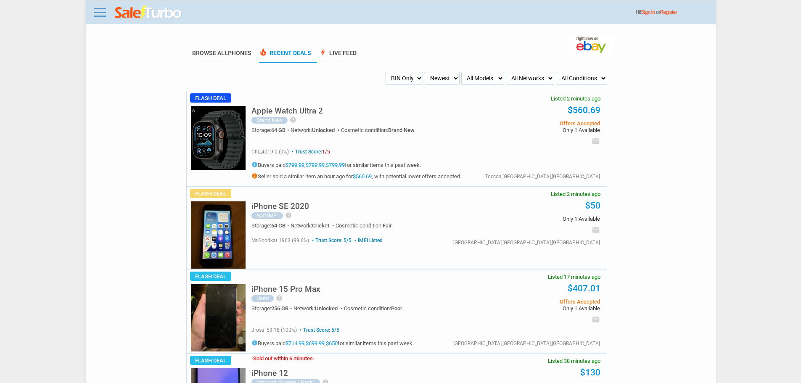
click at [427, 79] on select "Newest Oldest Sold Fastest Savvy Buyers Price (Low - High) Price (High - Low)" at bounding box center [442, 78] width 35 height 13
click at [419, 77] on select "My Alerts All Deals BIN Only w/ Offers Only" at bounding box center [403, 78] width 37 height 13
select select "sent"
click at [385, 72] on select "My Alerts All Deals BIN Only w/ Offers Only" at bounding box center [403, 78] width 37 height 13
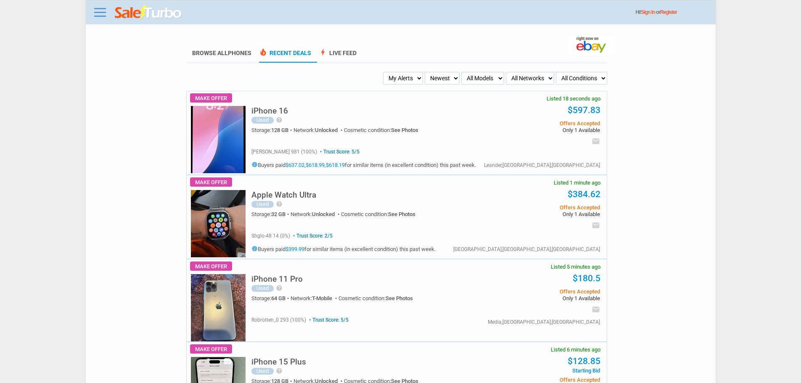
click at [415, 81] on select "My Alerts All Deals BIN Only w/ Offers Only" at bounding box center [403, 78] width 40 height 13
select select "flash_bin"
click at [385, 72] on select "My Alerts All Deals BIN Only w/ Offers Only" at bounding box center [403, 78] width 40 height 13
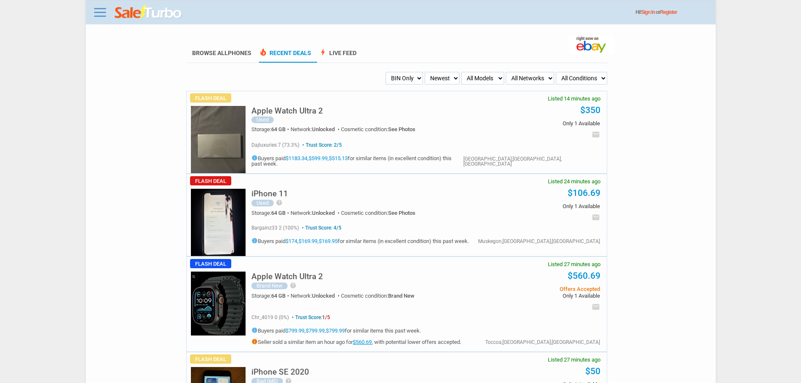
click at [214, 125] on img at bounding box center [218, 139] width 55 height 67
click at [415, 76] on select "My Alerts All Deals BIN Only w/ Offers Only" at bounding box center [403, 78] width 37 height 13
select select "flash_offers"
click at [385, 72] on select "My Alerts All Deals BIN Only w/ Offers Only" at bounding box center [403, 78] width 37 height 13
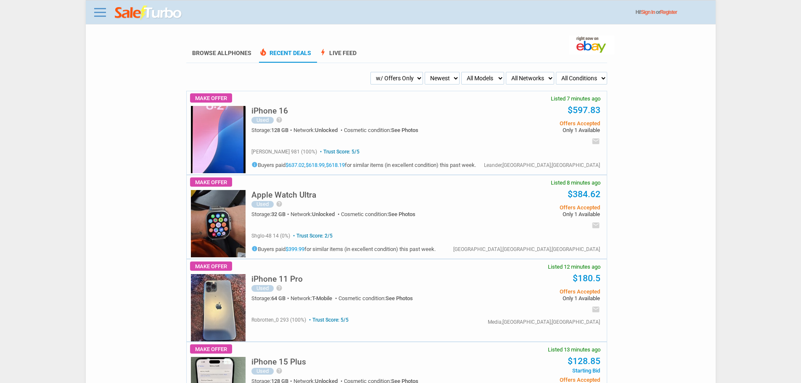
click at [412, 80] on select "My Alerts All Deals BIN Only w/ Offers Only" at bounding box center [396, 78] width 53 height 13
select select "all_deals"
click at [385, 72] on select "My Alerts All Deals BIN Only w/ Offers Only" at bounding box center [396, 78] width 53 height 13
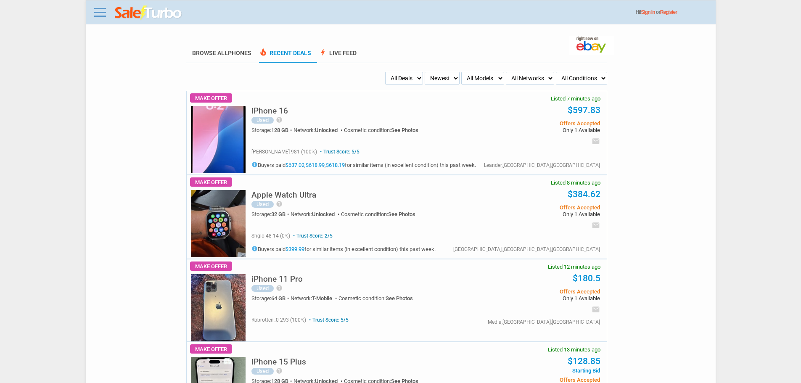
drag, startPoint x: 0, startPoint y: 0, endPoint x: 409, endPoint y: 85, distance: 418.1
click at [410, 83] on select "My Alerts All Deals BIN Only w/ Offers Only" at bounding box center [404, 78] width 38 height 13
select select "flash_bin"
click at [385, 72] on select "My Alerts All Deals BIN Only w/ Offers Only" at bounding box center [404, 78] width 38 height 13
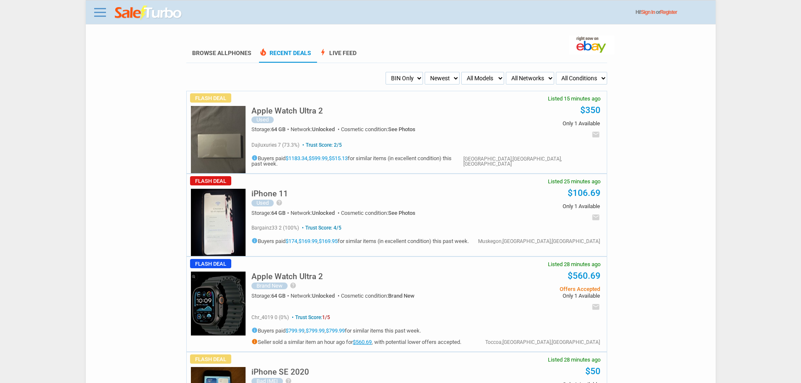
click at [448, 83] on select "Newest Oldest Sold Fastest Savvy Buyers Price (Low - High) Price (High - Low)" at bounding box center [442, 78] width 35 height 13
select select "fastest"
click at [425, 72] on select "Newest Oldest Sold Fastest Savvy Buyers Price (Low - High) Price (High - Low)" at bounding box center [442, 78] width 35 height 13
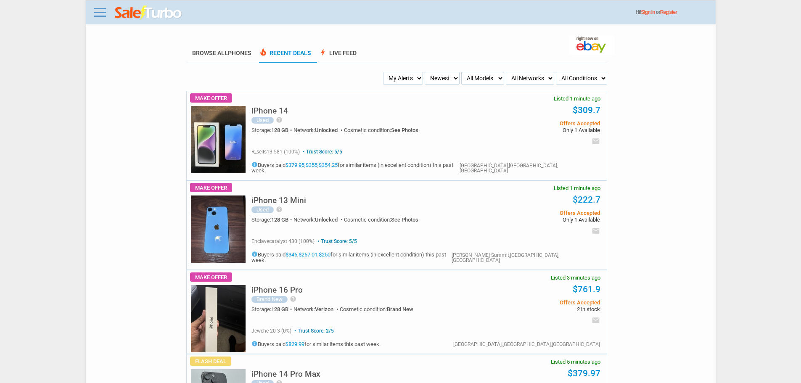
click at [410, 75] on select "My Alerts All Deals BIN Only w/ Offers Only" at bounding box center [403, 78] width 40 height 13
select select "flash_bin"
click at [385, 72] on select "My Alerts All Deals BIN Only w/ Offers Only" at bounding box center [403, 78] width 40 height 13
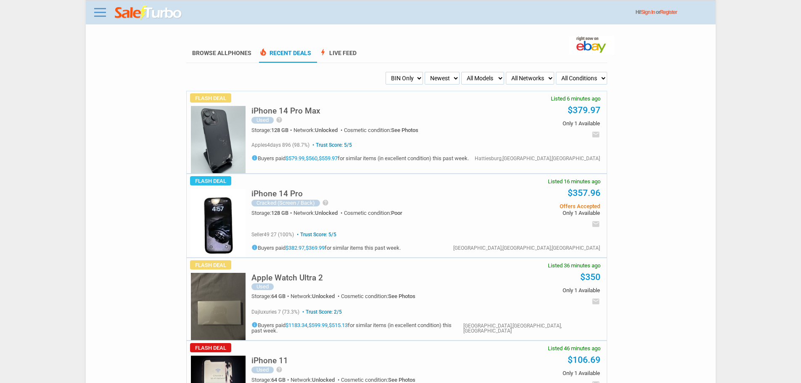
click at [225, 156] on img at bounding box center [218, 139] width 55 height 67
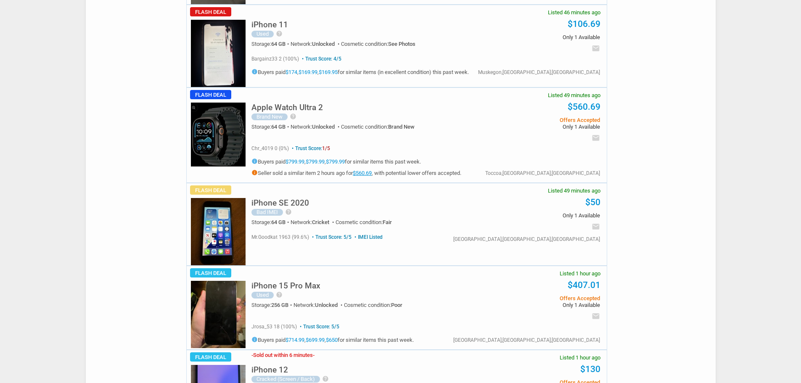
scroll to position [336, 0]
click at [219, 307] on img at bounding box center [218, 313] width 55 height 67
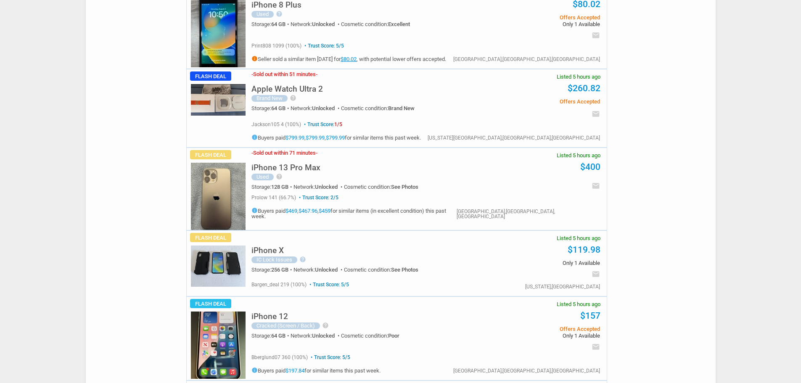
scroll to position [3152, 0]
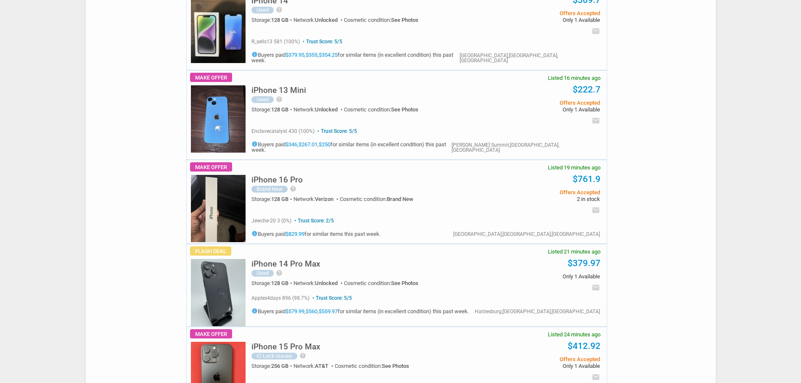
scroll to position [546, 0]
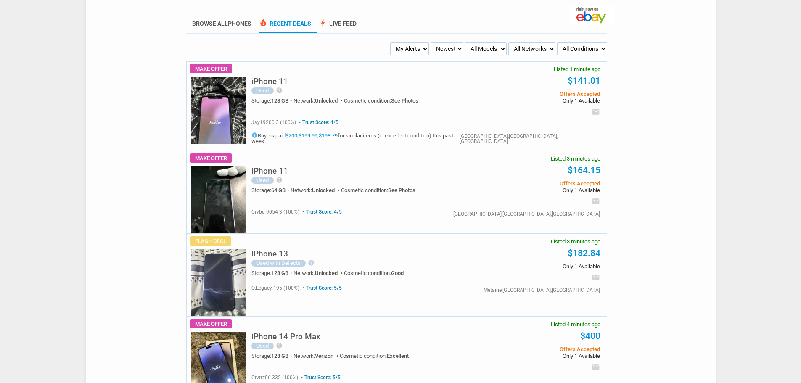
scroll to position [42, 0]
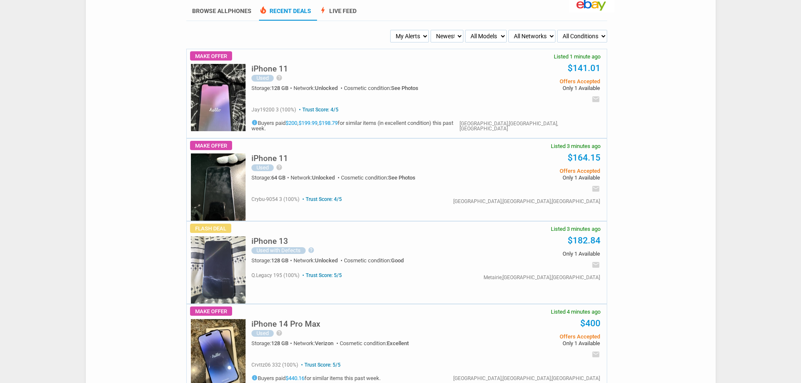
click at [451, 38] on select "Newest Oldest Sold Fastest Savvy Buyers Price (Low - High) Price (High - Low)" at bounding box center [446, 36] width 33 height 13
drag, startPoint x: 410, startPoint y: 34, endPoint x: 419, endPoint y: 41, distance: 11.4
click at [410, 34] on select "My Alerts All Deals BIN Only w/ Offers Only" at bounding box center [409, 36] width 39 height 13
select select "flash_bin"
click at [391, 30] on select "My Alerts All Deals BIN Only w/ Offers Only" at bounding box center [409, 36] width 39 height 13
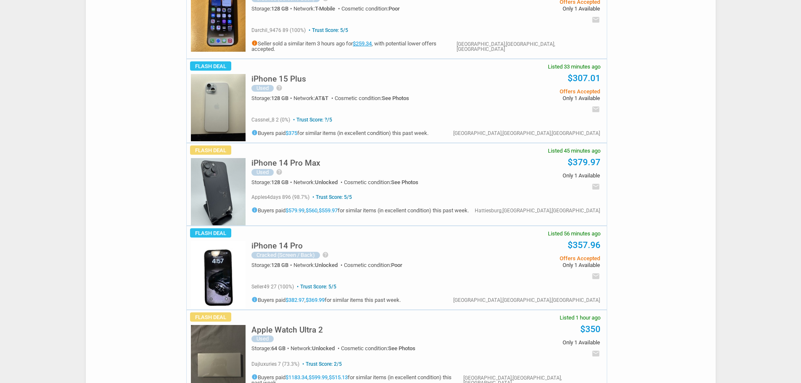
scroll to position [378, 0]
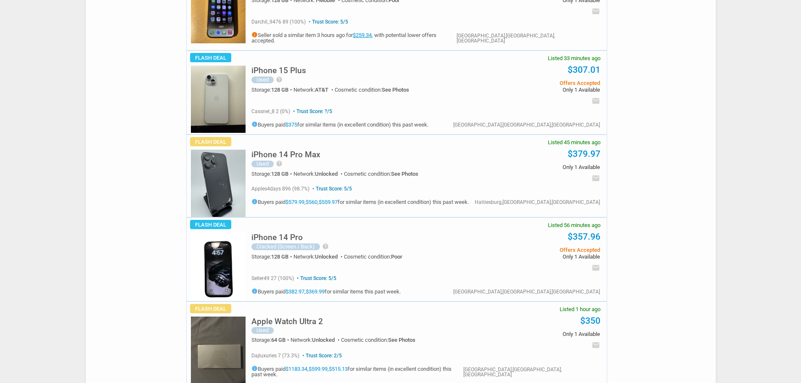
click at [233, 101] on img at bounding box center [218, 99] width 55 height 67
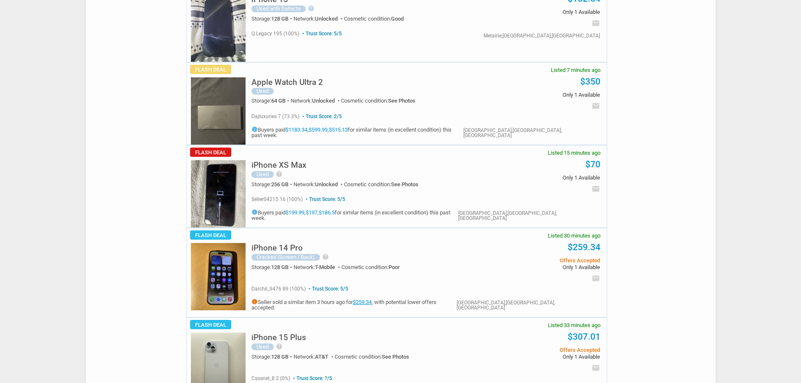
scroll to position [0, 0]
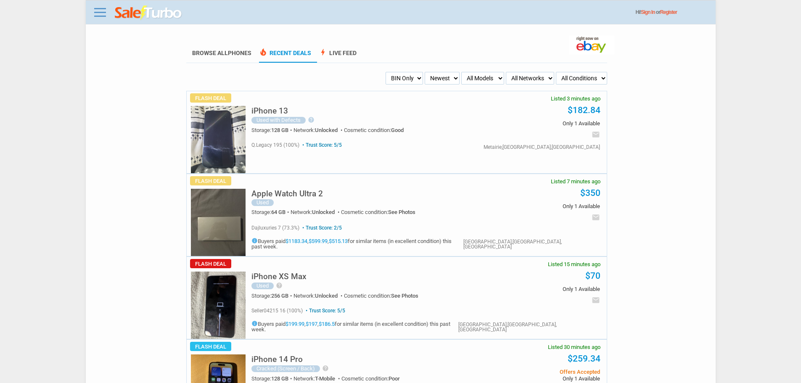
click at [414, 74] on select "My Alerts All Deals BIN Only w/ Offers Only" at bounding box center [403, 78] width 37 height 13
select select "flash_offers"
click at [385, 72] on select "My Alerts All Deals BIN Only w/ Offers Only" at bounding box center [403, 78] width 37 height 13
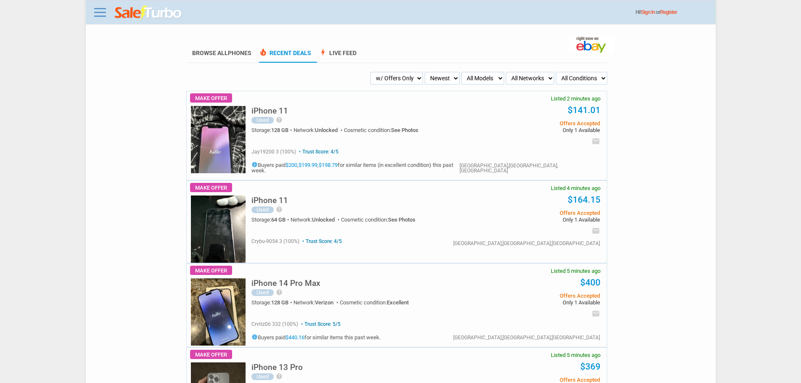
drag, startPoint x: 0, startPoint y: 0, endPoint x: 414, endPoint y: 82, distance: 422.1
click at [414, 82] on select "My Alerts All Deals BIN Only w/ Offers Only" at bounding box center [396, 78] width 53 height 13
select select "all_deals"
click at [385, 72] on select "My Alerts All Deals BIN Only w/ Offers Only" at bounding box center [396, 78] width 53 height 13
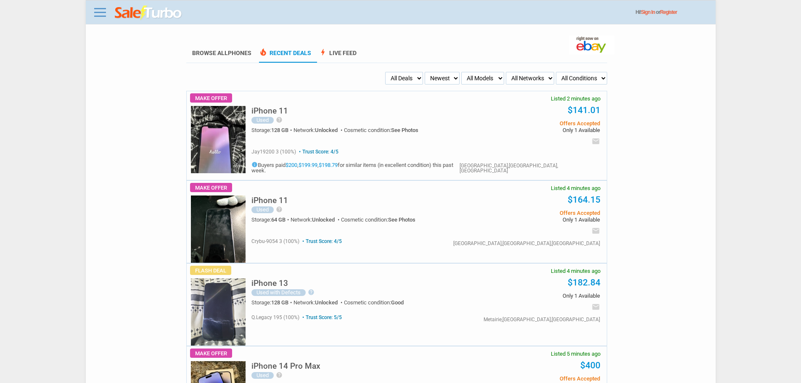
click at [414, 77] on select "My Alerts All Deals BIN Only w/ Offers Only" at bounding box center [404, 78] width 38 height 13
select select "sent"
click at [385, 72] on select "My Alerts All Deals BIN Only w/ Offers Only" at bounding box center [404, 78] width 38 height 13
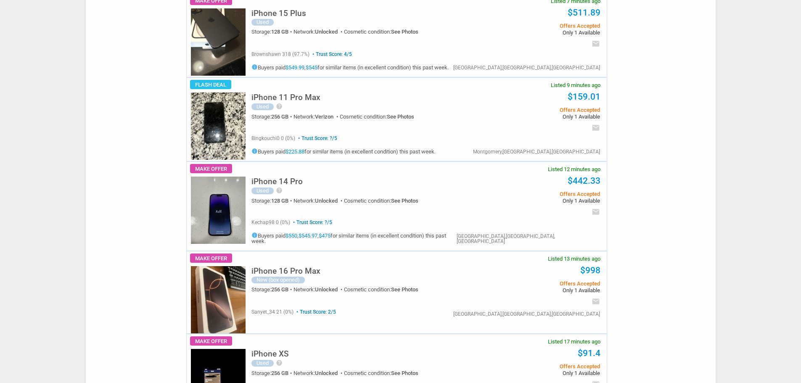
scroll to position [294, 0]
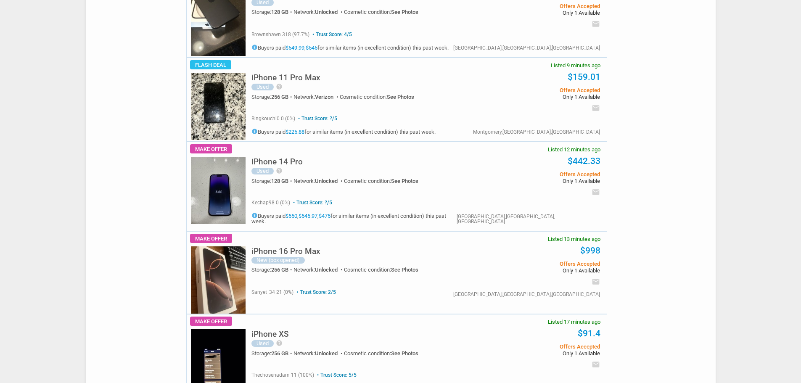
click at [232, 287] on img at bounding box center [218, 279] width 55 height 67
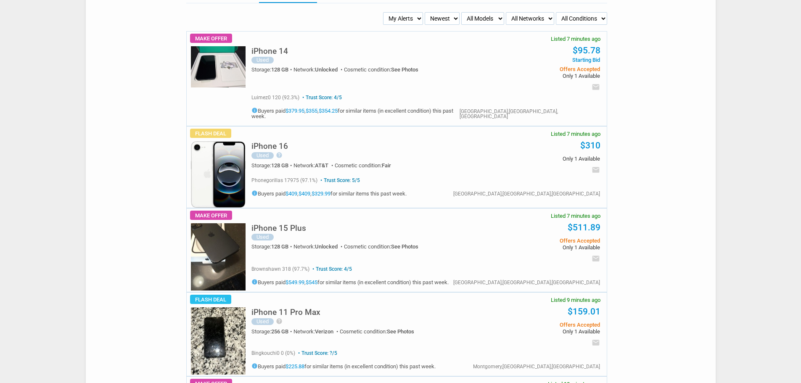
scroll to position [0, 0]
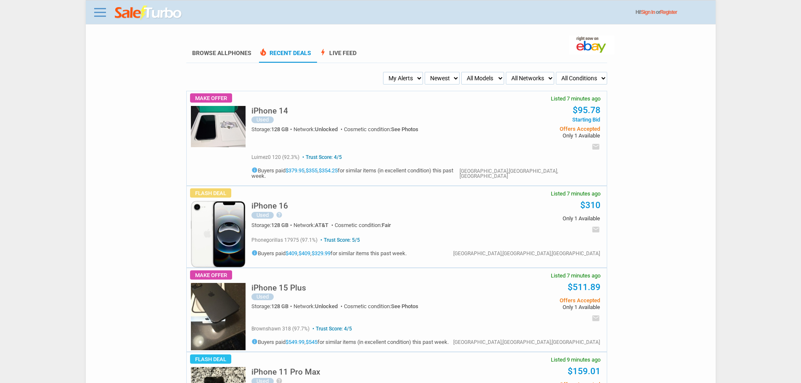
click at [408, 75] on select "My Alerts All Deals BIN Only w/ Offers Only" at bounding box center [403, 78] width 40 height 13
select select "flash_bin"
click at [385, 72] on select "My Alerts All Deals BIN Only w/ Offers Only" at bounding box center [403, 78] width 40 height 13
